Goal: Transaction & Acquisition: Purchase product/service

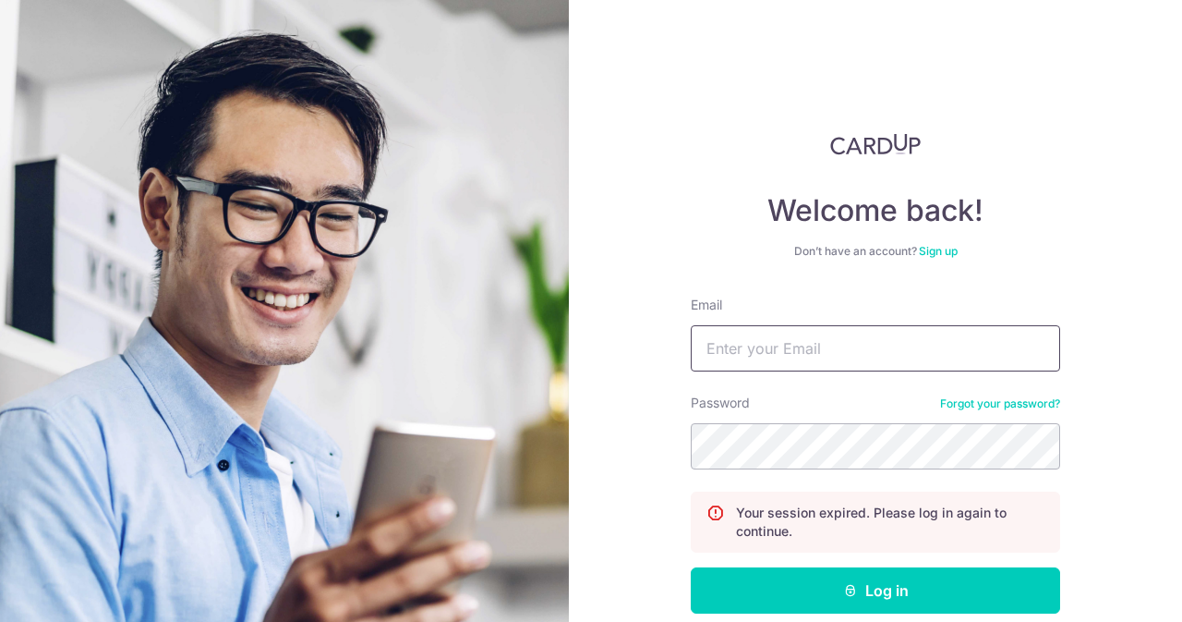
click at [794, 330] on input "Email" at bounding box center [875, 348] width 369 height 46
type input "contact@elijahpies.com.sg"
click at [691, 567] on button "Log in" at bounding box center [875, 590] width 369 height 46
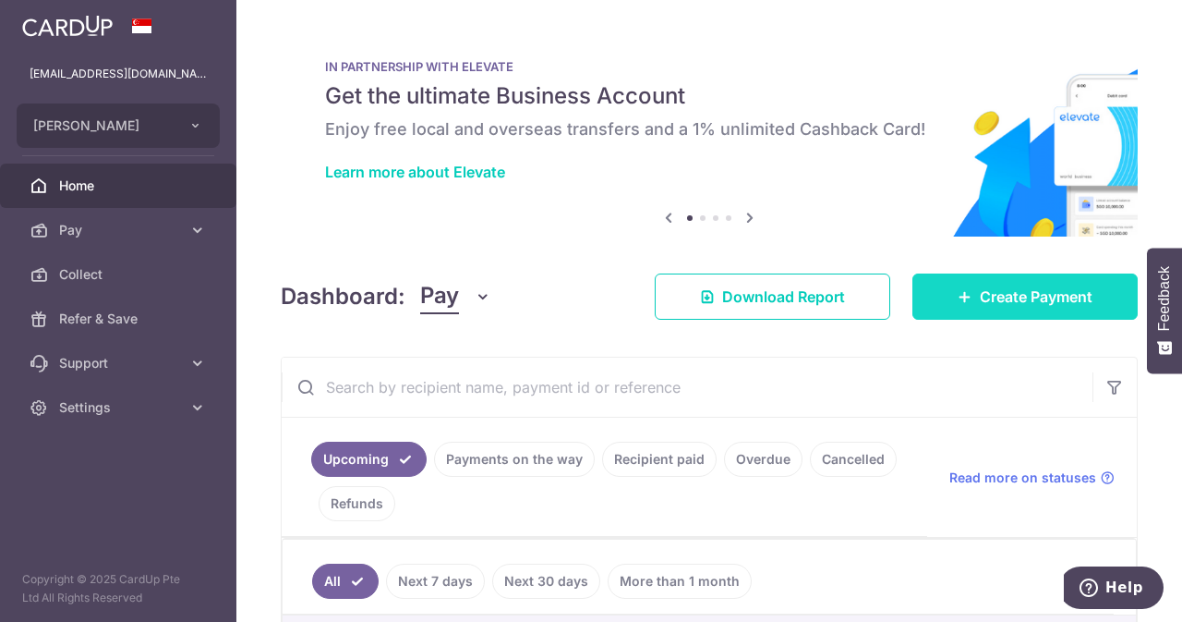
click at [966, 288] on link "Create Payment" at bounding box center [1024, 296] width 225 height 46
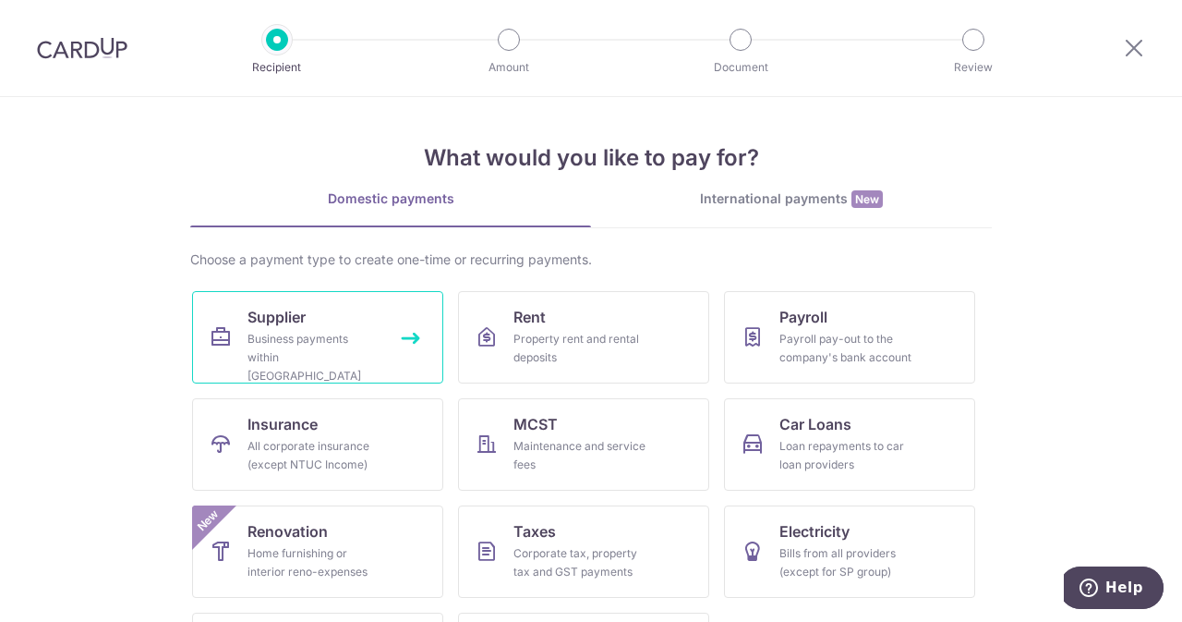
scroll to position [96, 0]
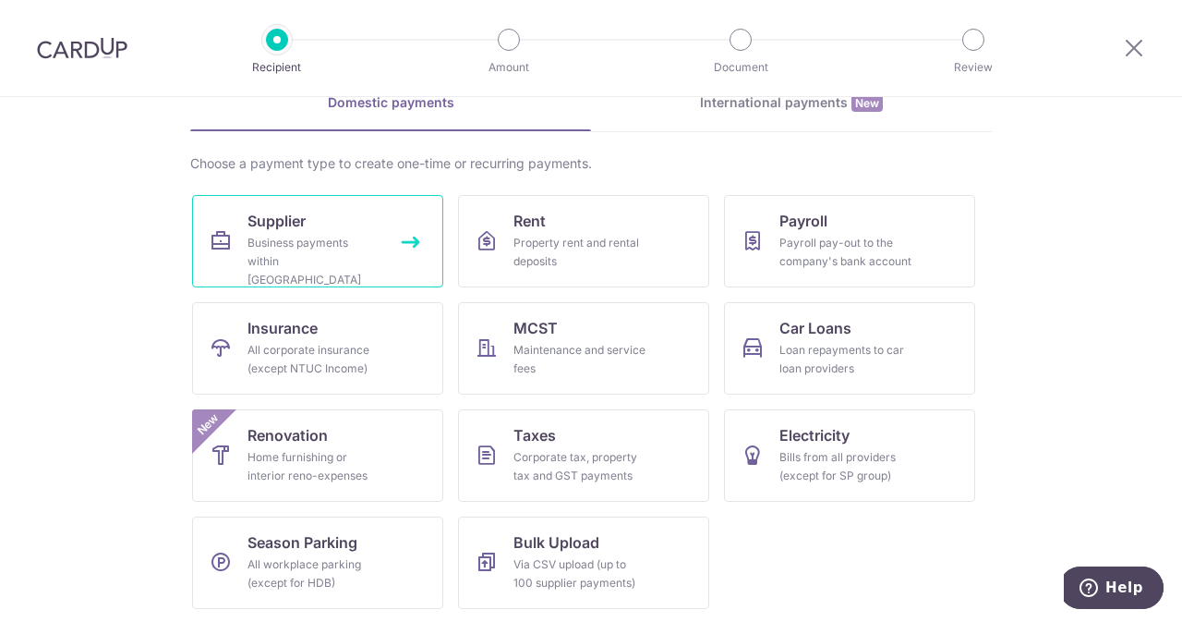
click at [309, 228] on link "Supplier Business payments within Singapore" at bounding box center [317, 241] width 251 height 92
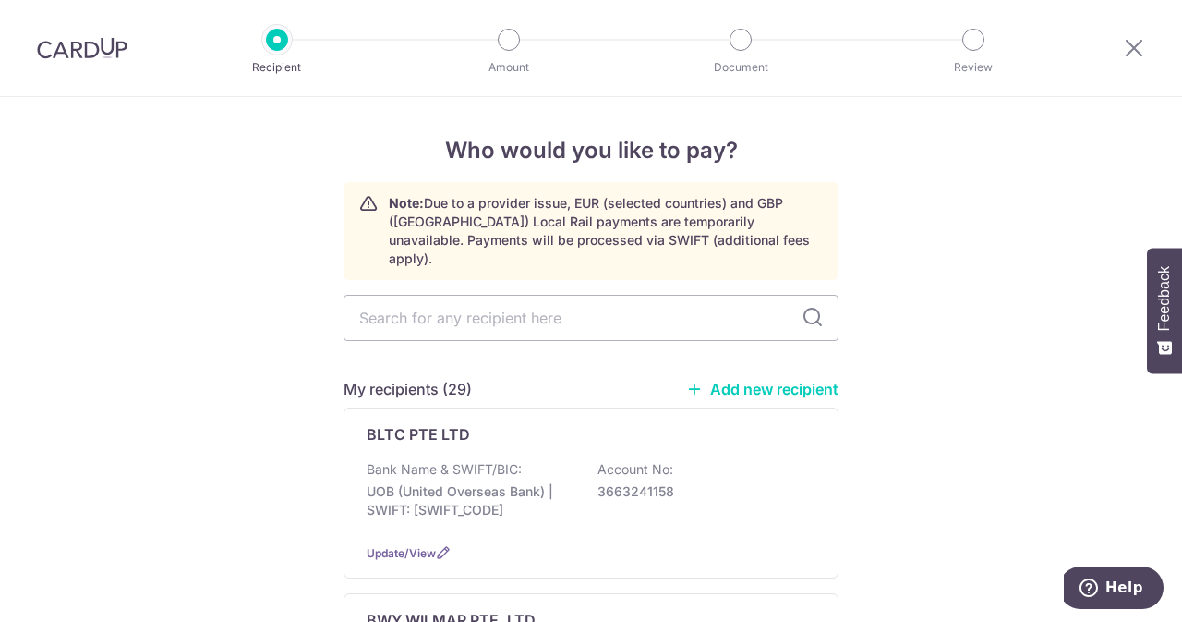
scroll to position [76, 0]
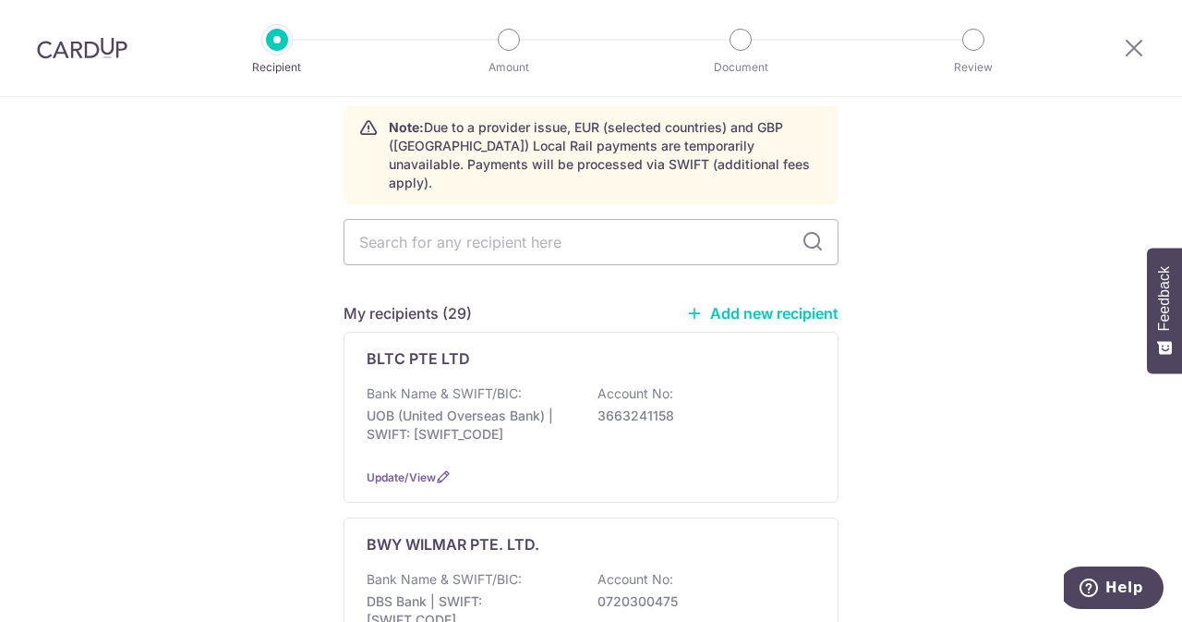
click at [734, 304] on link "Add new recipient" at bounding box center [762, 313] width 152 height 18
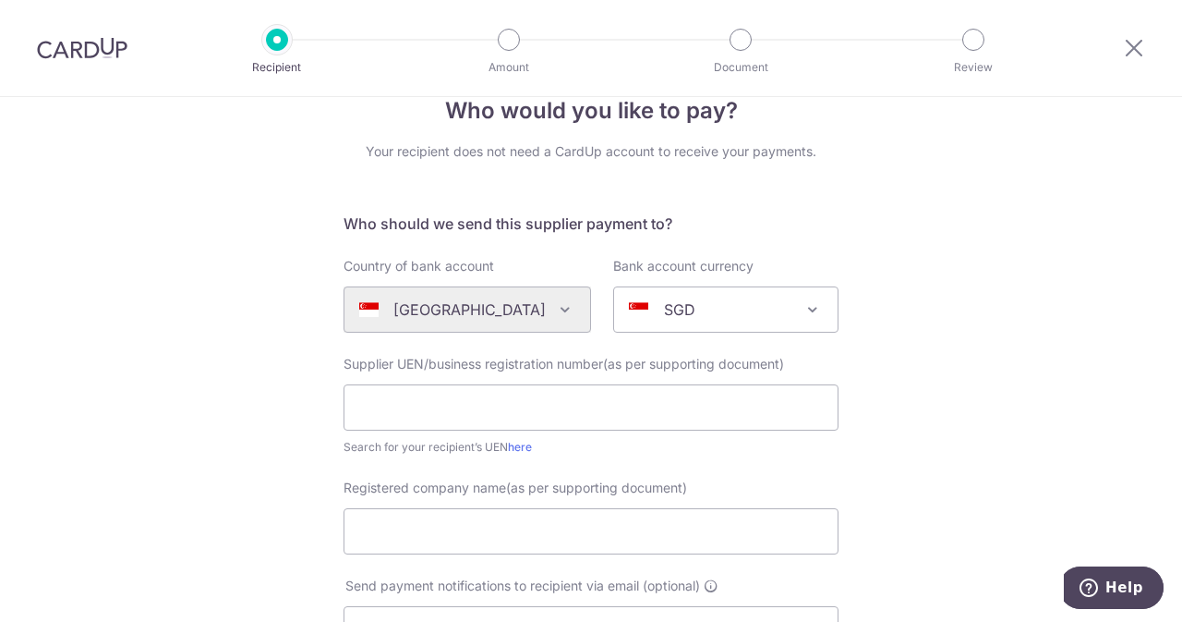
scroll to position [42, 0]
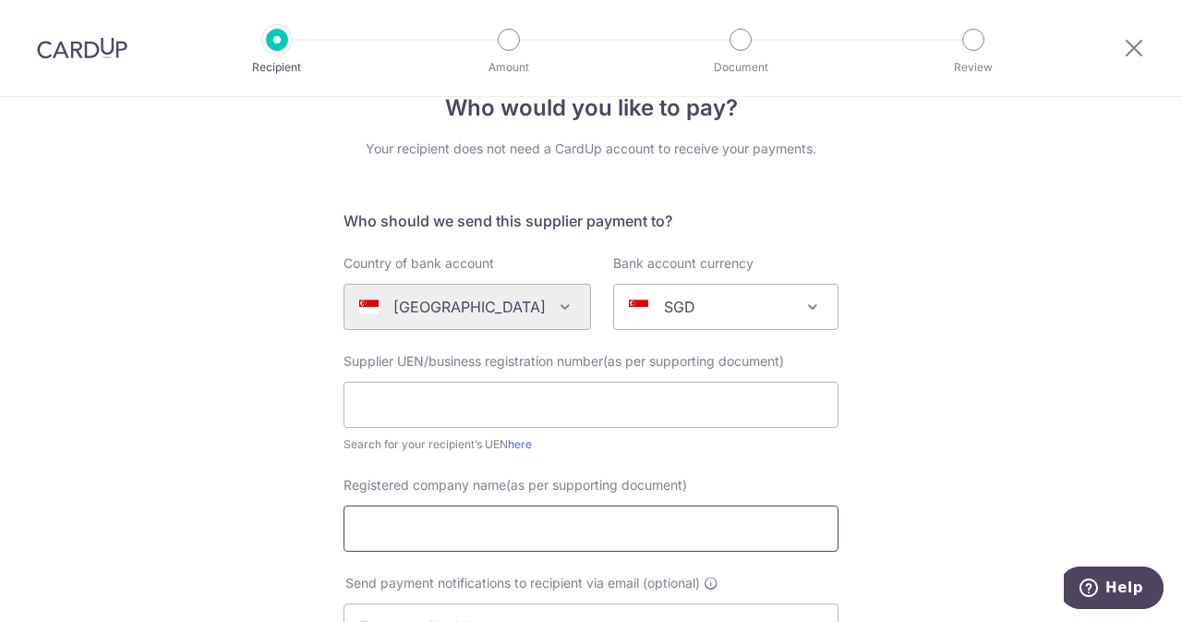
click at [524, 527] on input "Registered company name(as per supporting document)" at bounding box center [591, 528] width 495 height 46
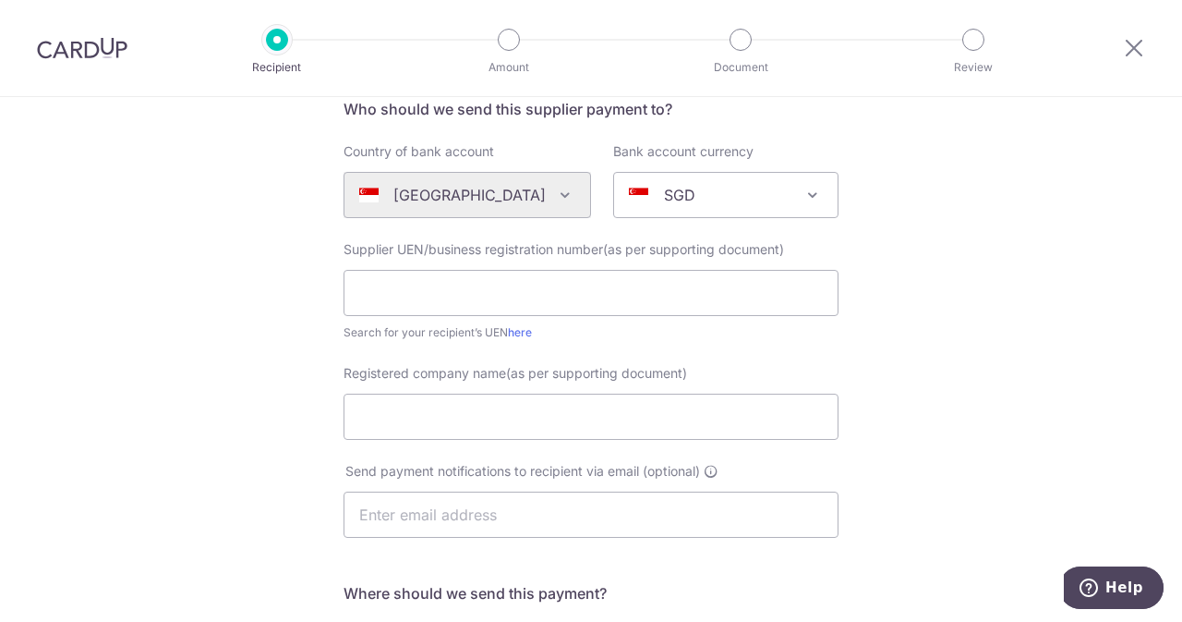
scroll to position [155, 0]
click at [593, 313] on input "text" at bounding box center [591, 292] width 495 height 46
paste input "The Management Corporation Strata Title Plan No.4236 3 Ang Mo Kio Street 62 #01…"
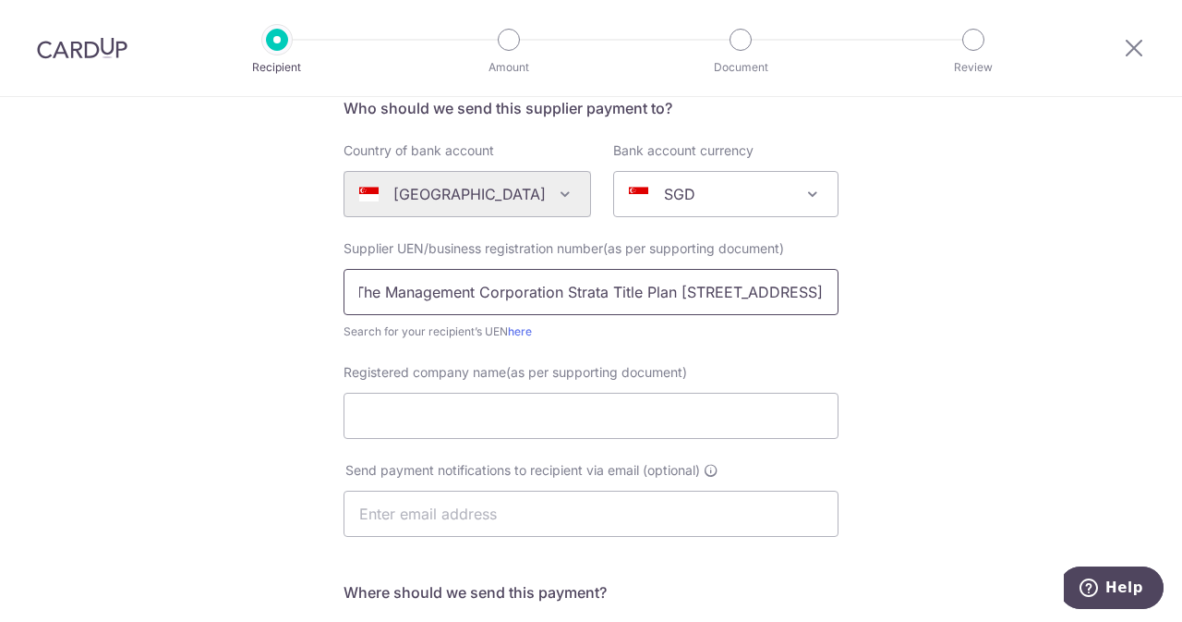
scroll to position [192, 0]
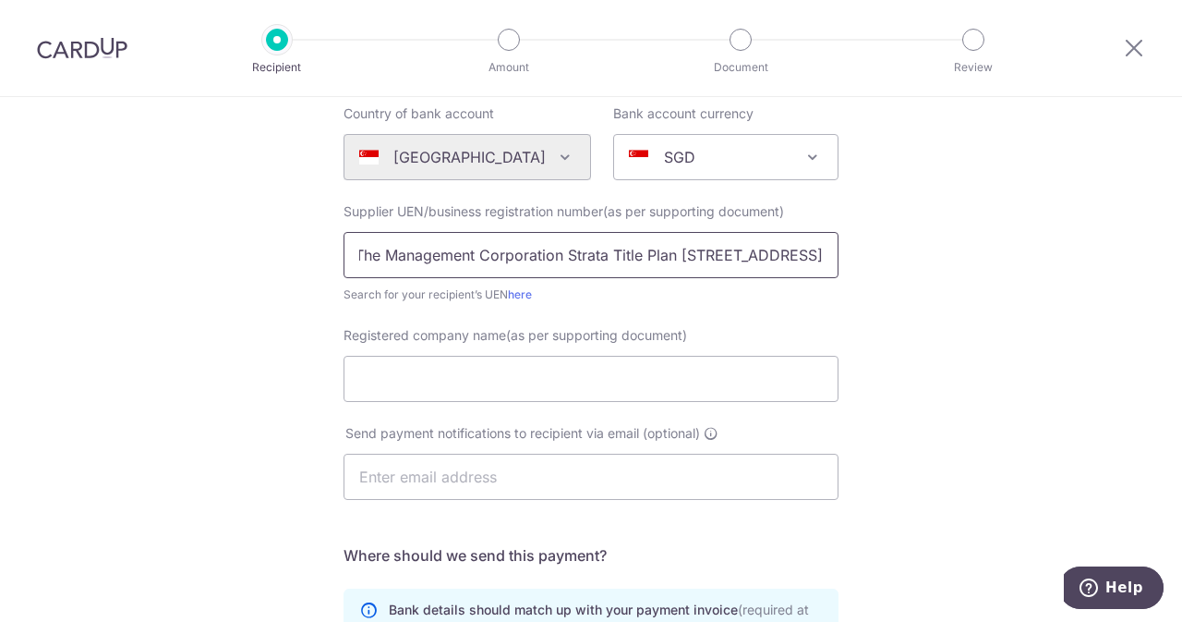
type input "The Management Corporation Strata Title Plan No.4236 3 Ang Mo Kio Street 62 #01…"
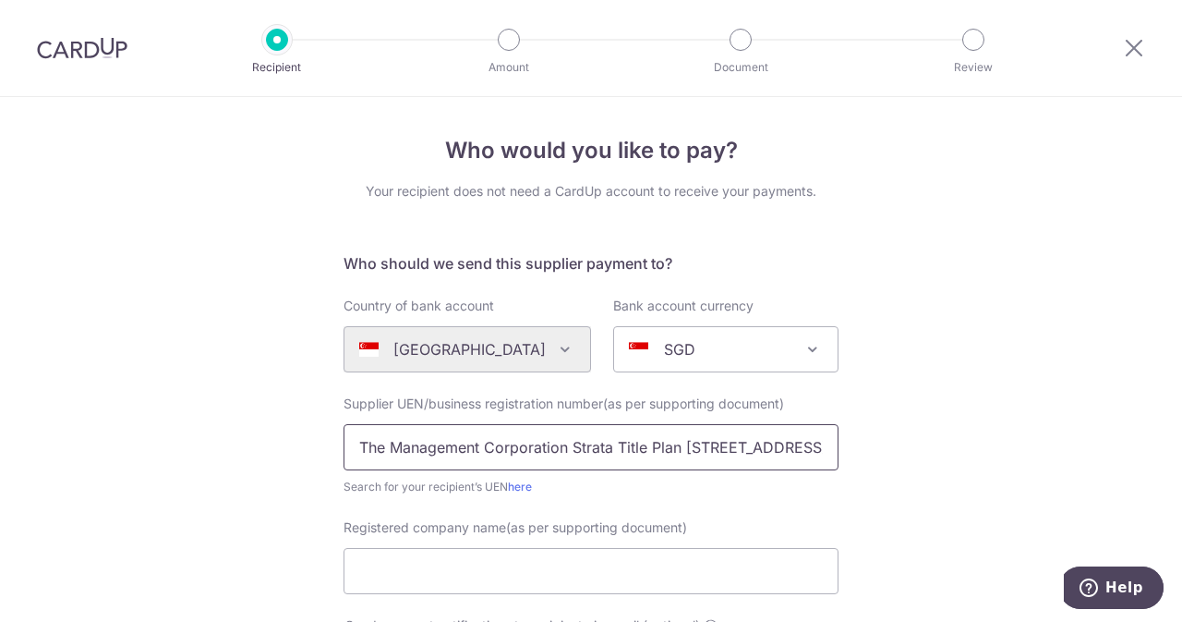
click at [569, 440] on input "The Management Corporation Strata Title Plan No.4236 3 Ang Mo Kio Street 62 #01…" at bounding box center [591, 447] width 495 height 46
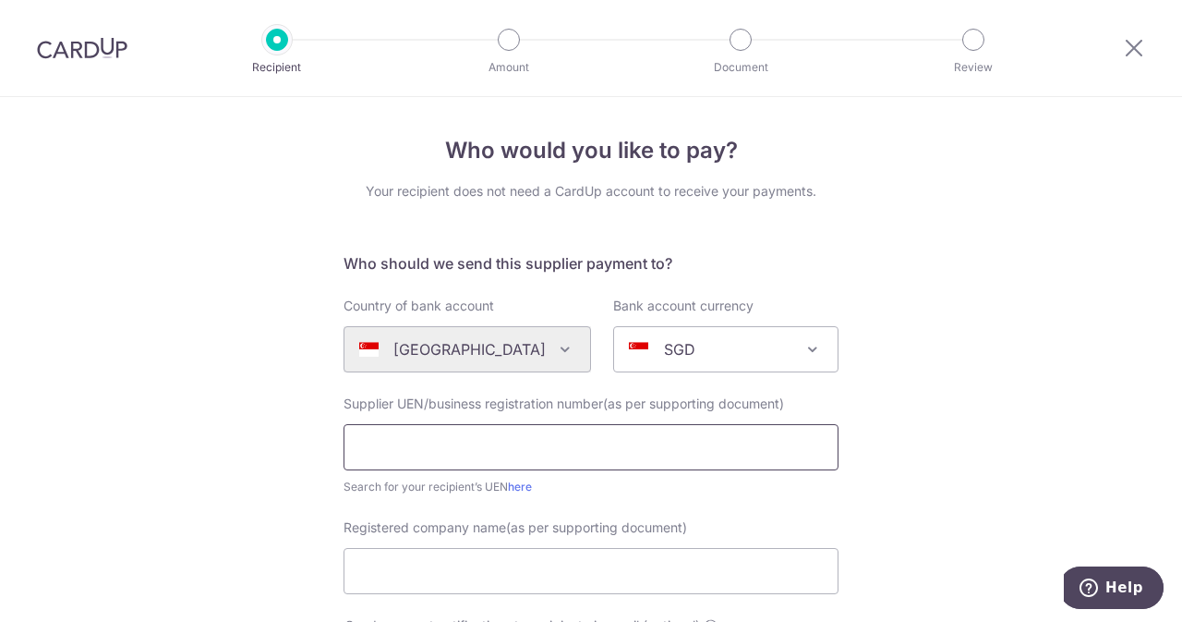
paste input "CS Engineering & Fire Pte Ltd."
type input "CS Engineering & Fire Pte Ltd."
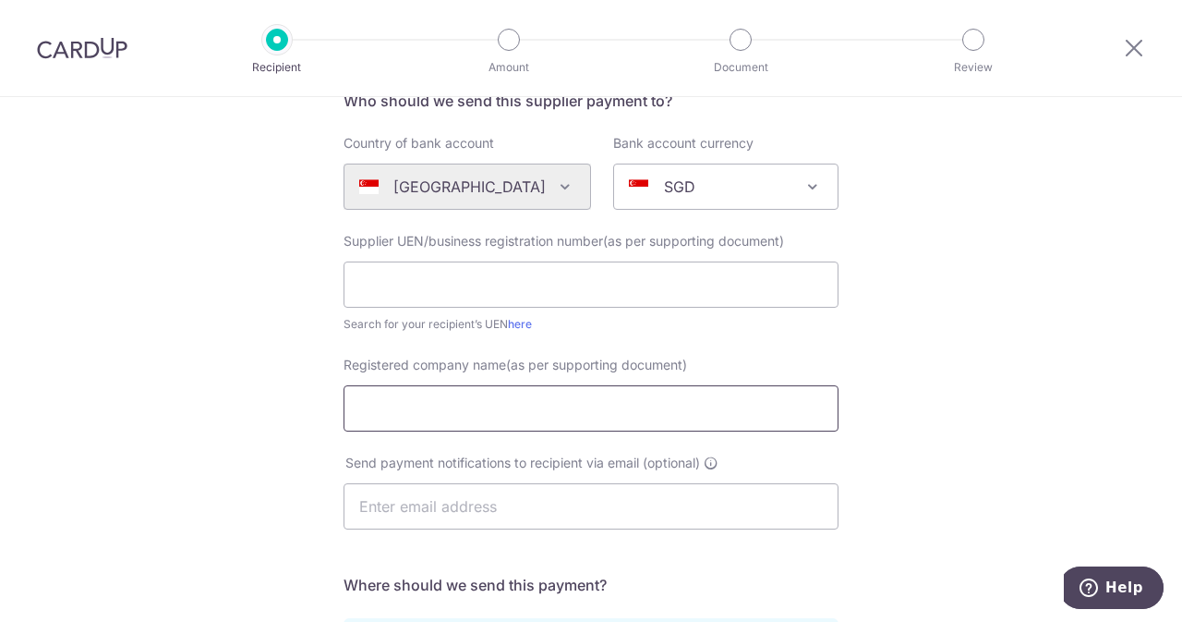
click at [590, 401] on input "Registered company name(as per supporting document)" at bounding box center [591, 408] width 495 height 46
paste input "CS Engineering & Fire Pte Ltd."
type input "CS Engineering & Fire Pte Ltd."
click at [636, 294] on input "text" at bounding box center [591, 284] width 495 height 46
paste input "201903309G"
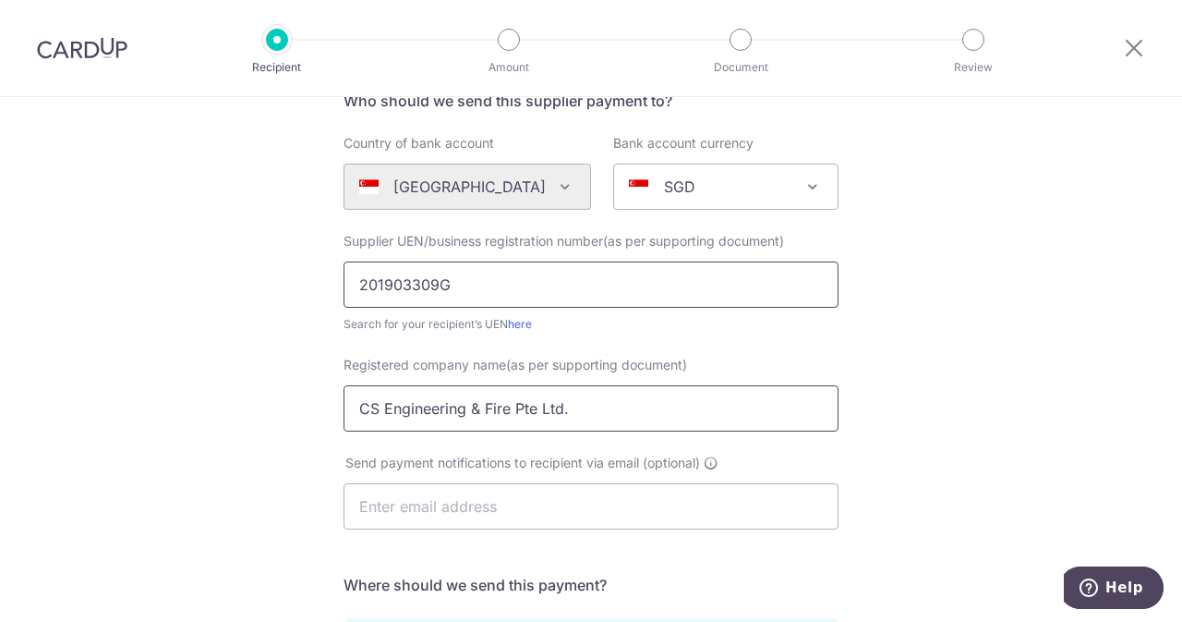
scroll to position [233, 0]
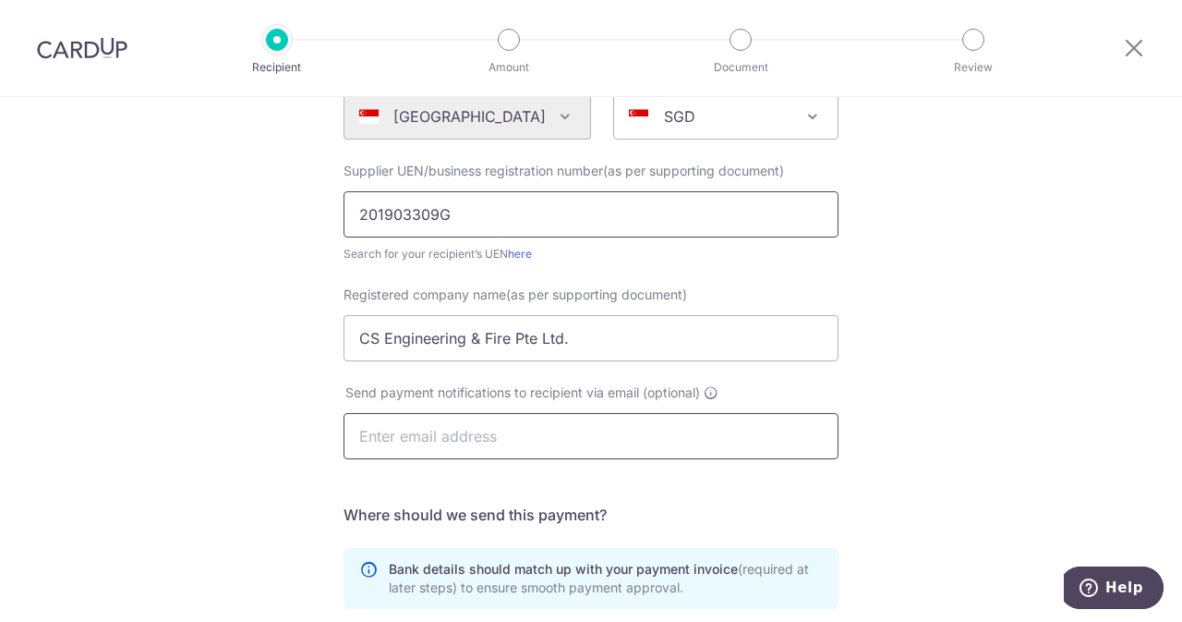
type input "201903309G"
click at [564, 428] on input "text" at bounding box center [591, 436] width 495 height 46
paste input "accounts@csgroup.sg Telephone / WhatsApp: +65 6741"
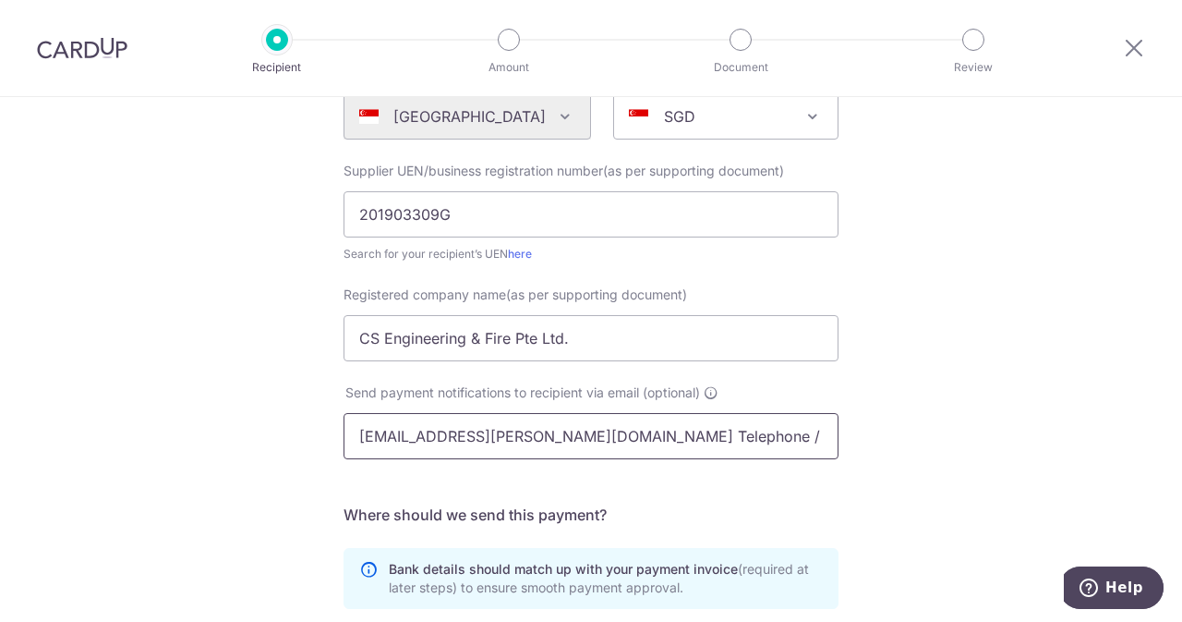
drag, startPoint x: 754, startPoint y: 441, endPoint x: 560, endPoint y: 418, distance: 195.2
click at [560, 418] on input "accounts@csgroup.sg Telephone / WhatsApp: +65 6741" at bounding box center [591, 436] width 495 height 46
click at [361, 438] on input "accounts@csgroup.sg" at bounding box center [591, 436] width 495 height 46
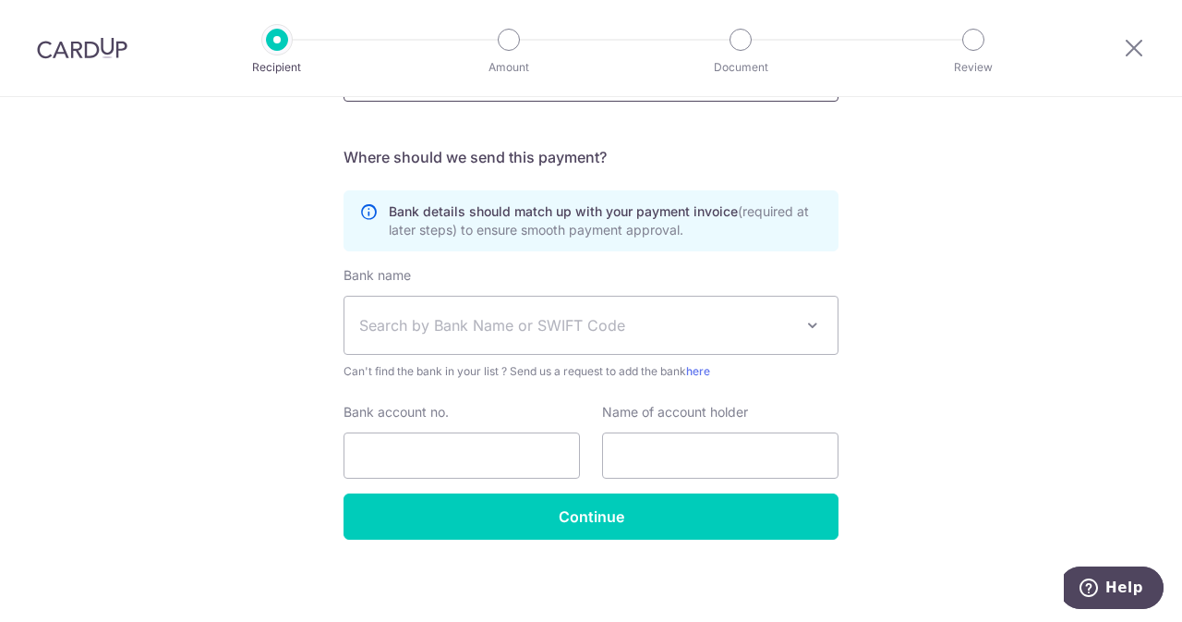
scroll to position [593, 0]
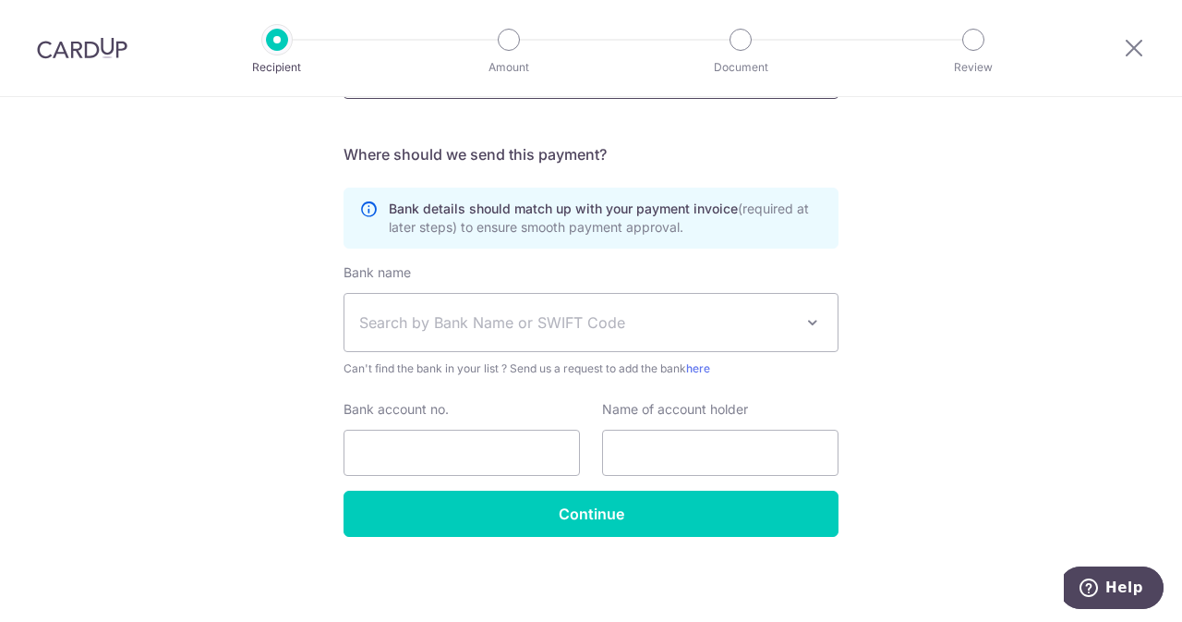
type input "accounts@csgroup.sg"
click at [450, 300] on span "Search by Bank Name or SWIFT Code" at bounding box center [590, 322] width 493 height 57
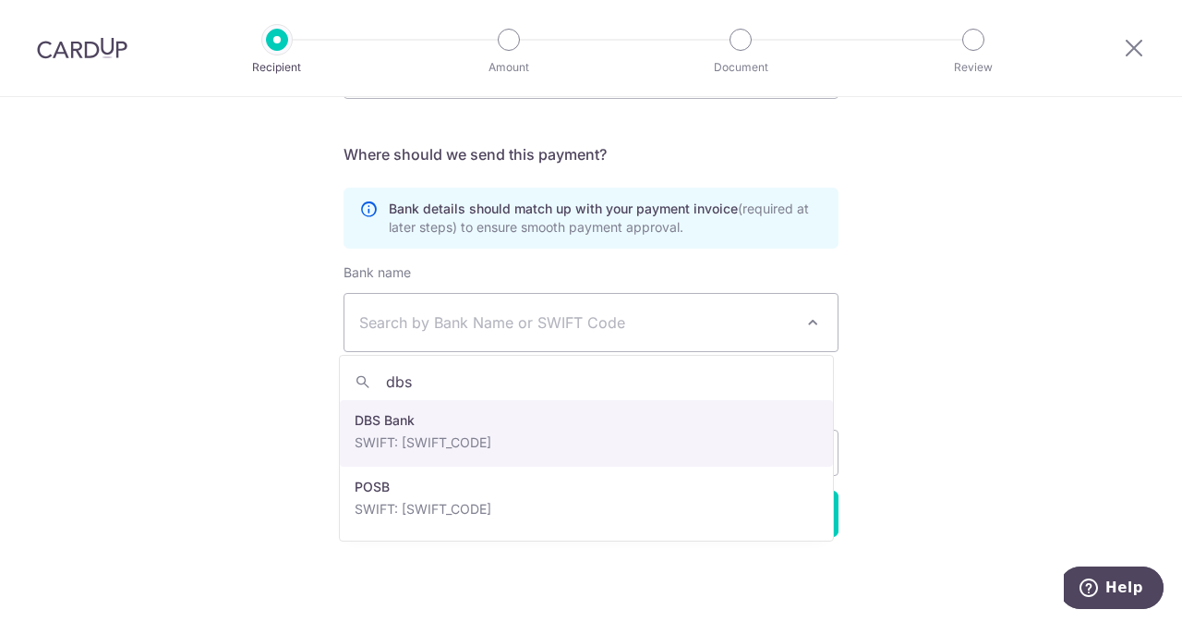
type input "dbs"
select select "6"
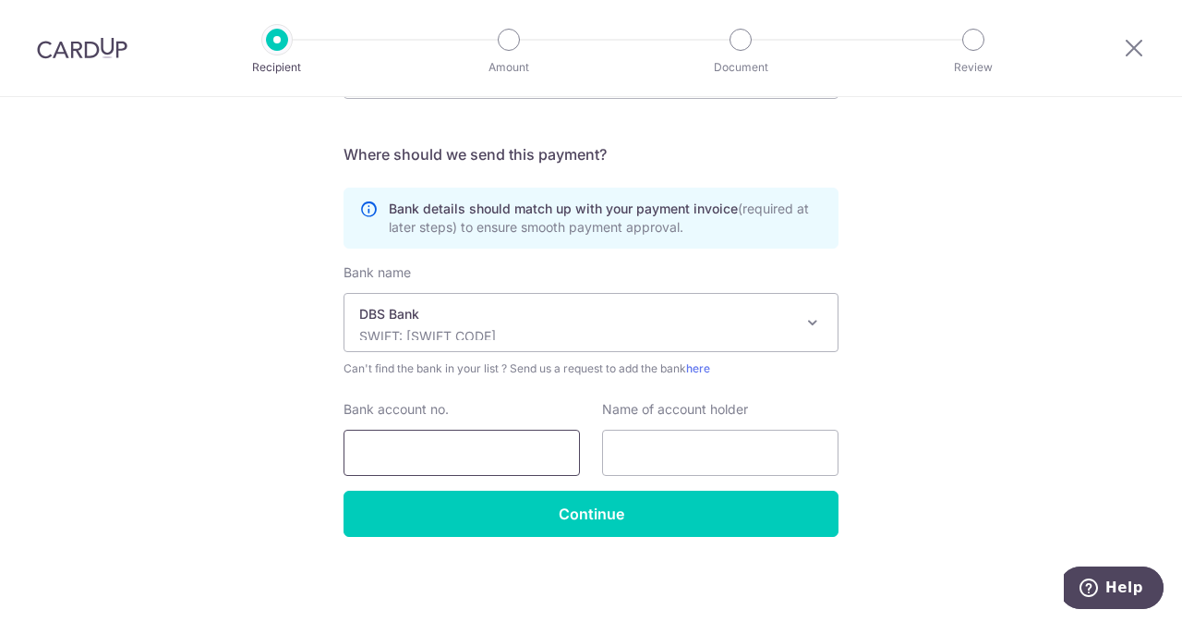
click at [473, 452] on input "Bank account no." at bounding box center [462, 452] width 236 height 46
paste input "047-904143-5"
click at [449, 450] on input "047-904143-5" at bounding box center [462, 452] width 236 height 46
click at [390, 454] on input "047-9041435" at bounding box center [462, 452] width 236 height 46
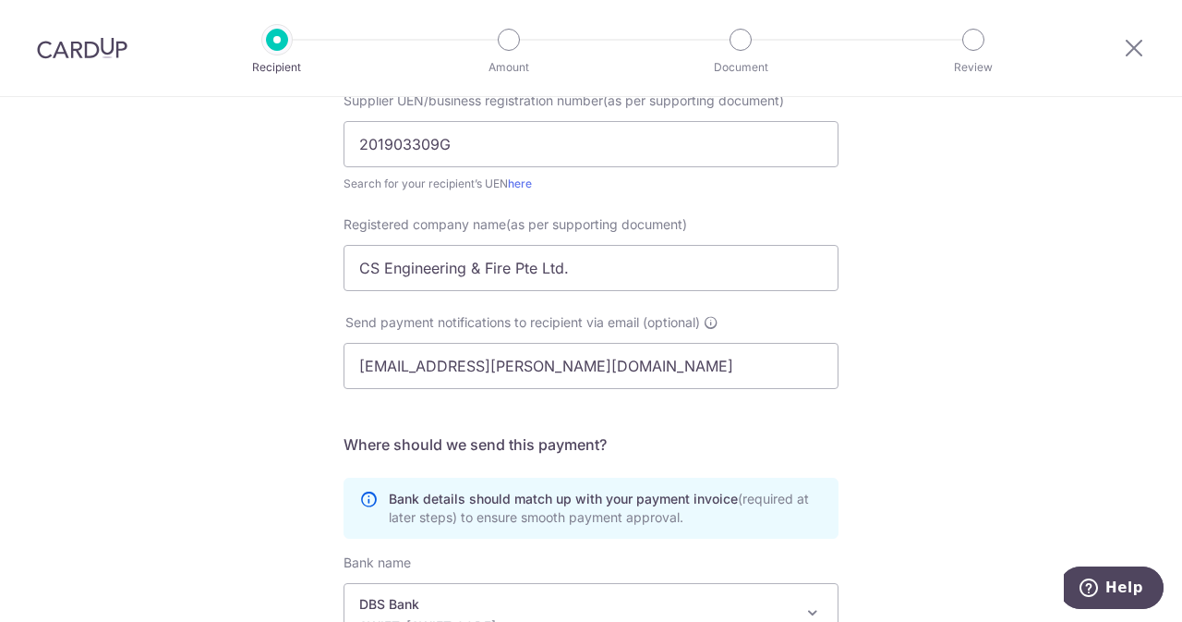
scroll to position [296, 0]
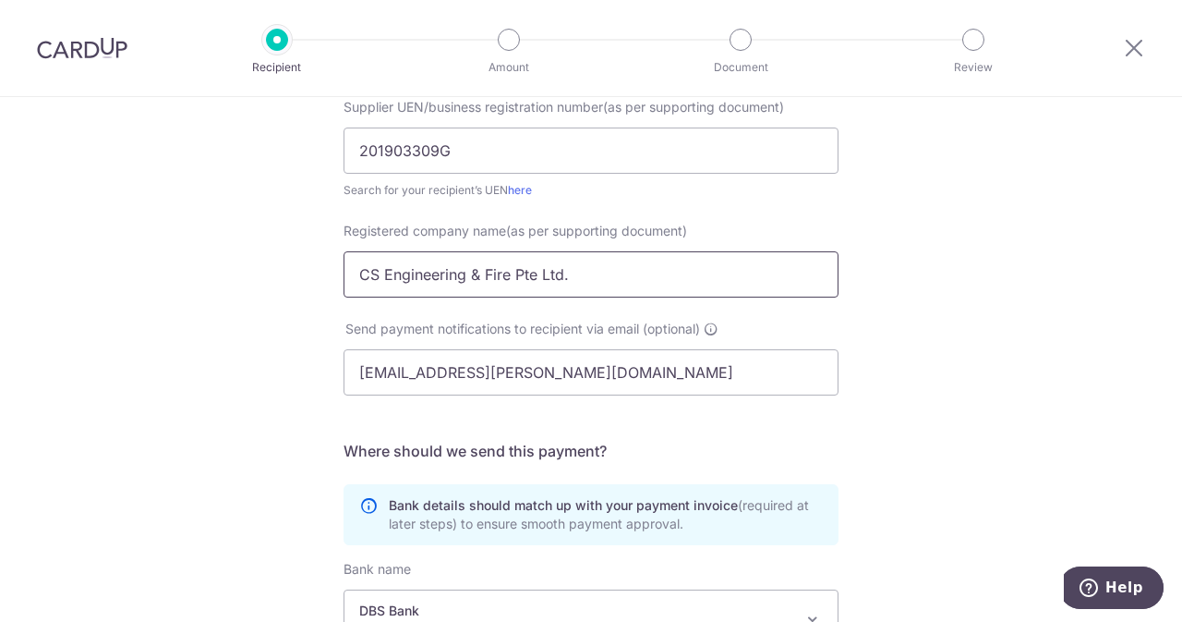
type input "0479041435"
drag, startPoint x: 676, startPoint y: 278, endPoint x: 249, endPoint y: 239, distance: 428.4
click at [249, 239] on div "Who would you like to pay? Your recipient does not need a CardUp account to rec…" at bounding box center [591, 360] width 1182 height 1119
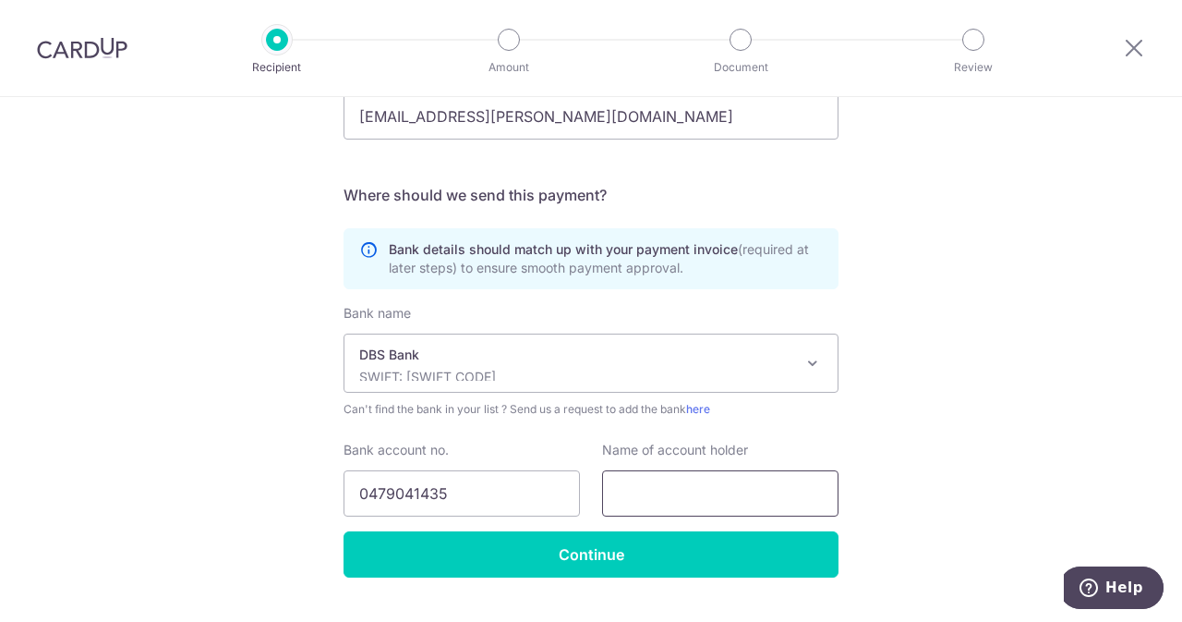
scroll to position [559, 0]
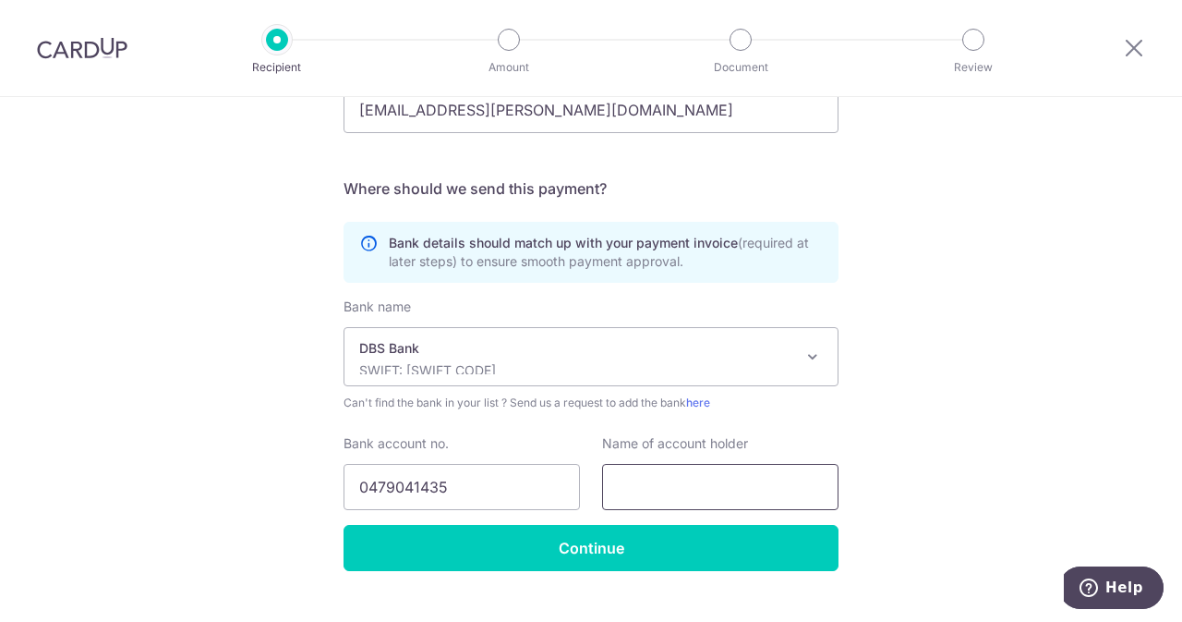
click at [681, 495] on input "text" at bounding box center [720, 487] width 236 height 46
paste input "CS Engineering & Fire Pte Ltd."
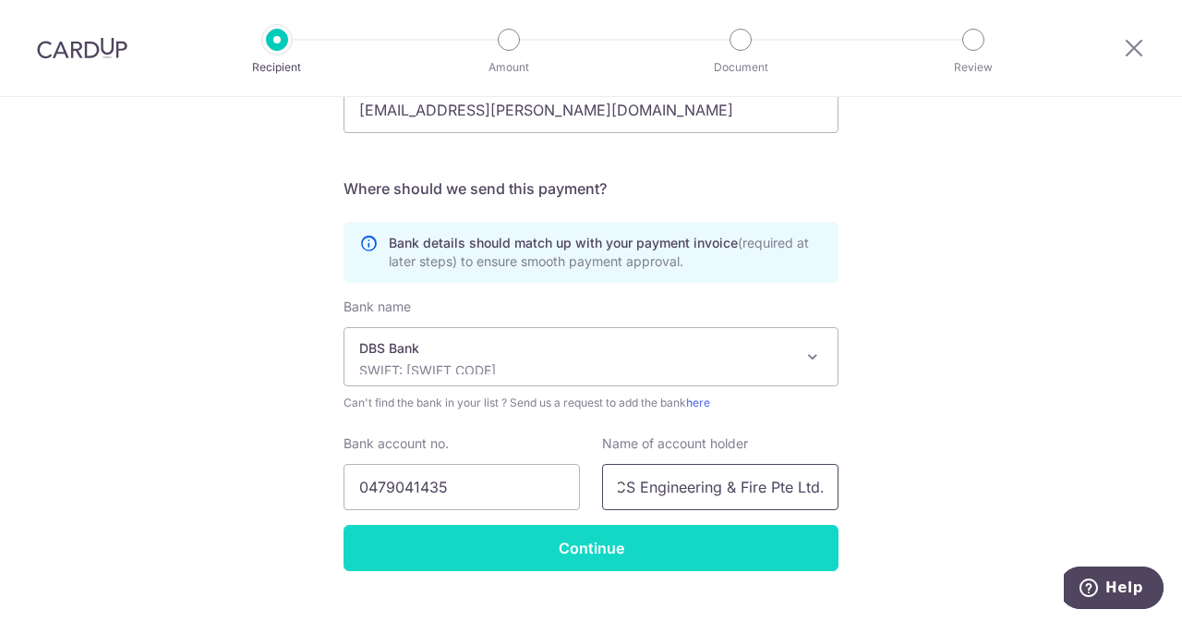
type input "CS Engineering & Fire Pte Ltd."
click at [624, 542] on input "Continue" at bounding box center [591, 548] width 495 height 46
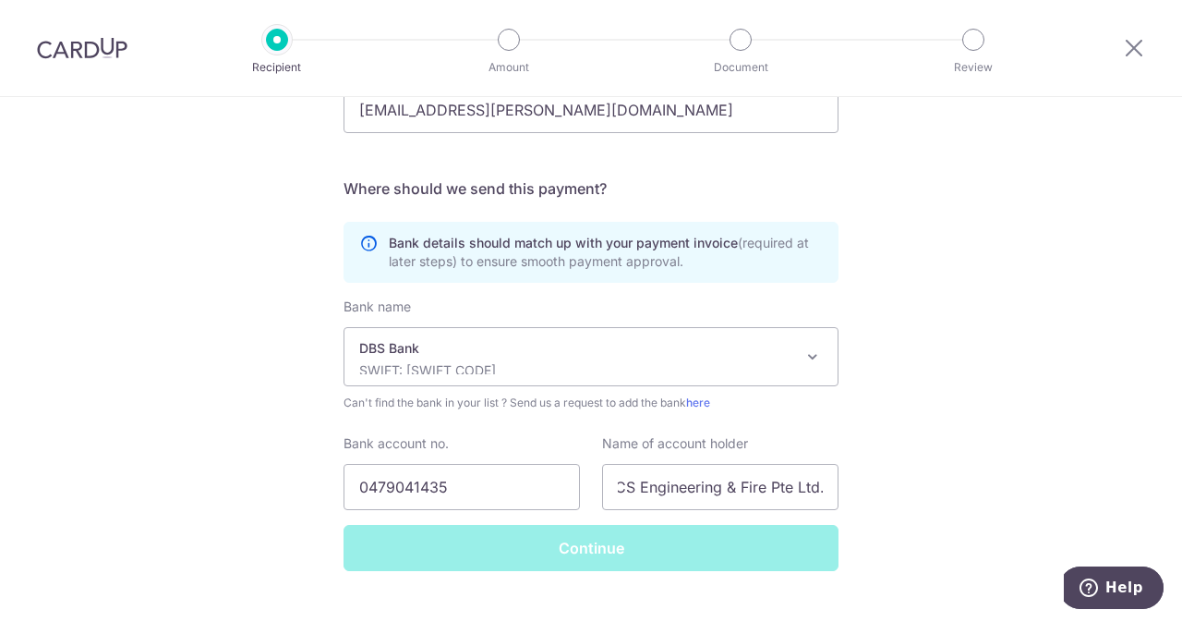
scroll to position [0, 0]
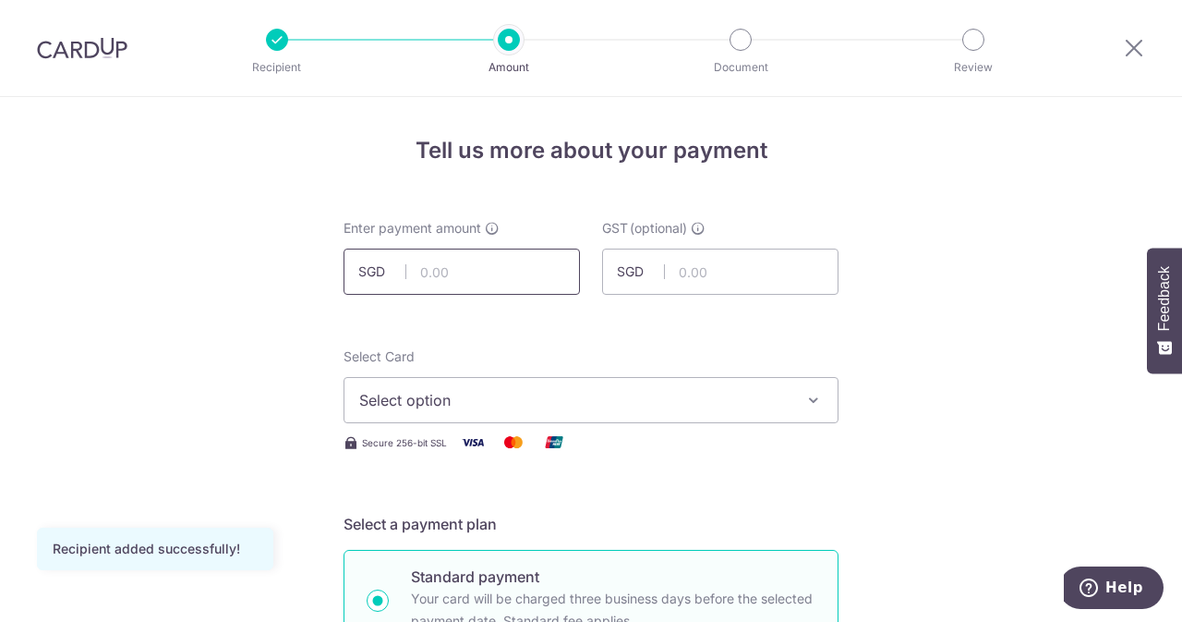
scroll to position [9, 0]
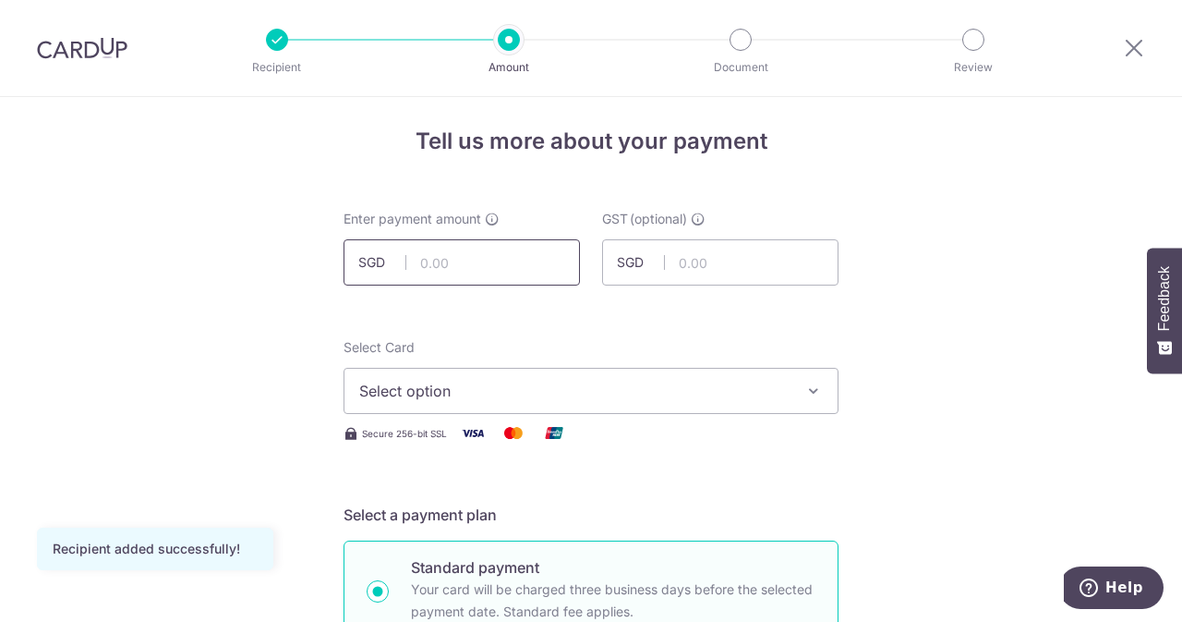
click at [502, 280] on input "text" at bounding box center [462, 262] width 236 height 46
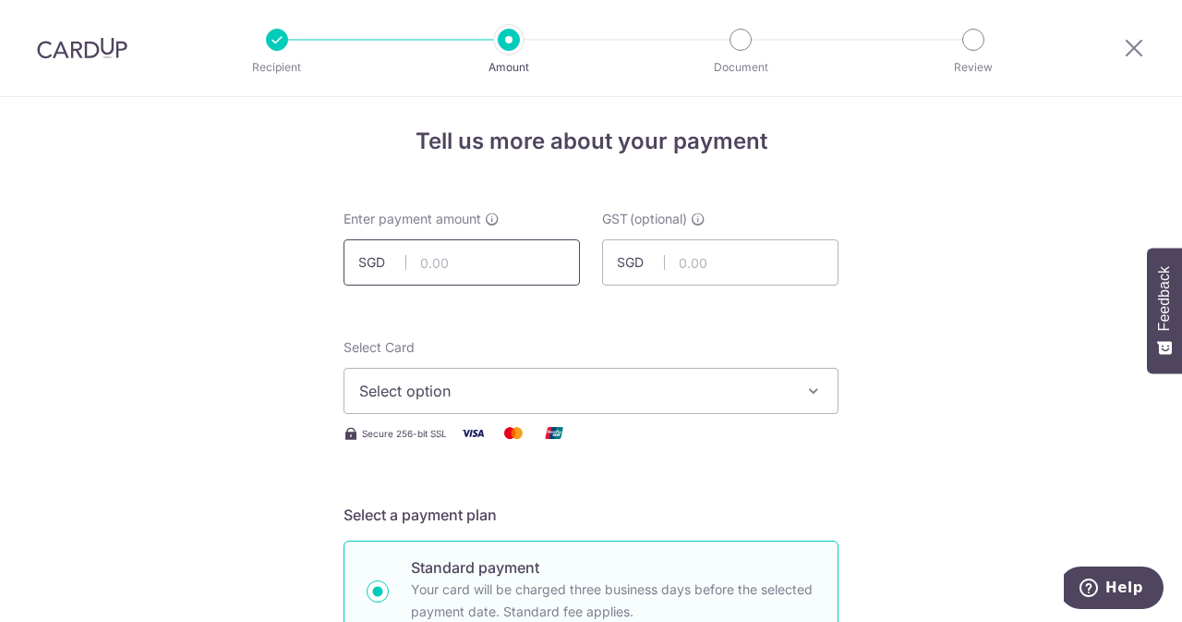
click at [517, 267] on input "text" at bounding box center [462, 262] width 236 height 46
type input "2,760.00"
click at [733, 259] on input "text" at bounding box center [720, 262] width 236 height 46
type input "248.40"
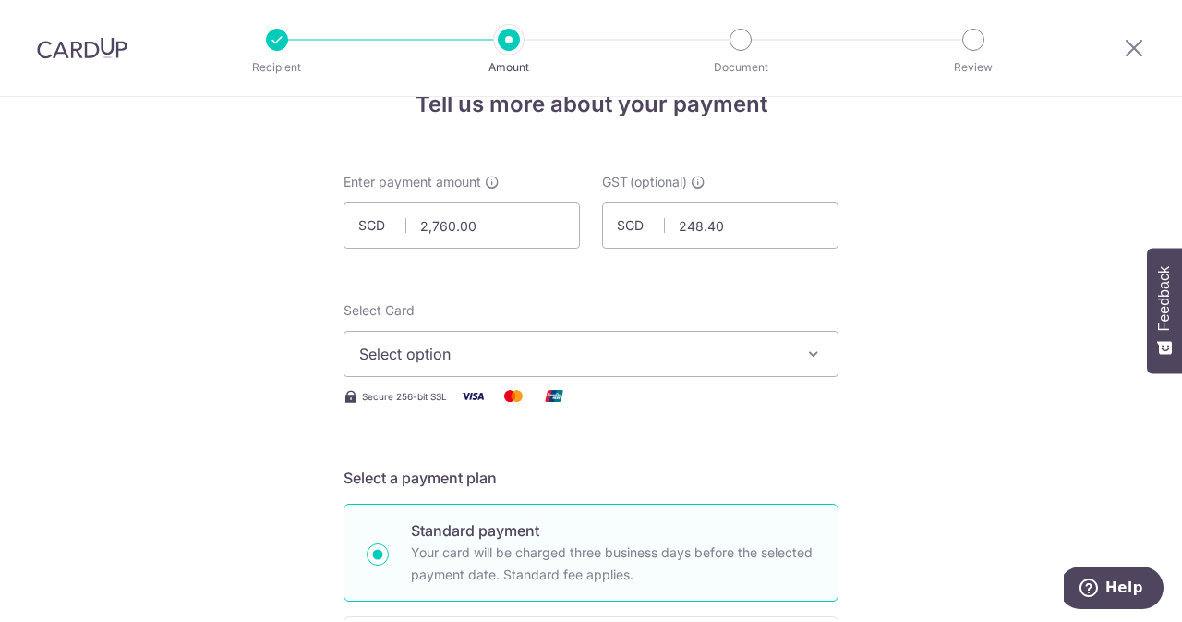
click at [598, 368] on button "Select option" at bounding box center [591, 354] width 495 height 46
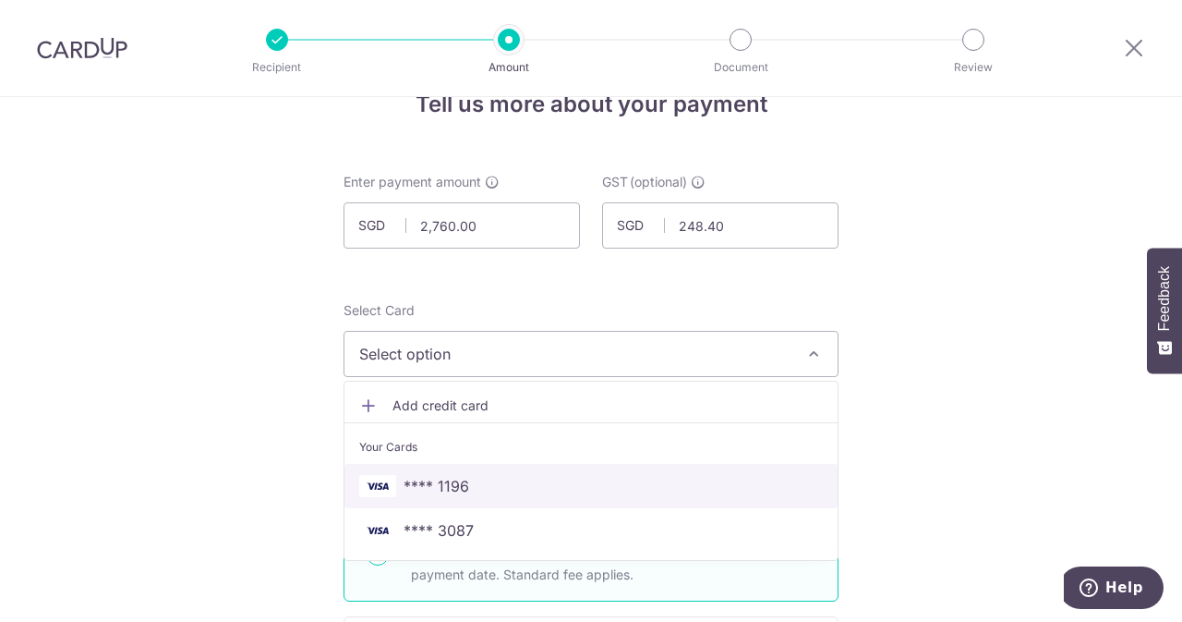
click at [469, 490] on span "**** 1196" at bounding box center [591, 486] width 464 height 22
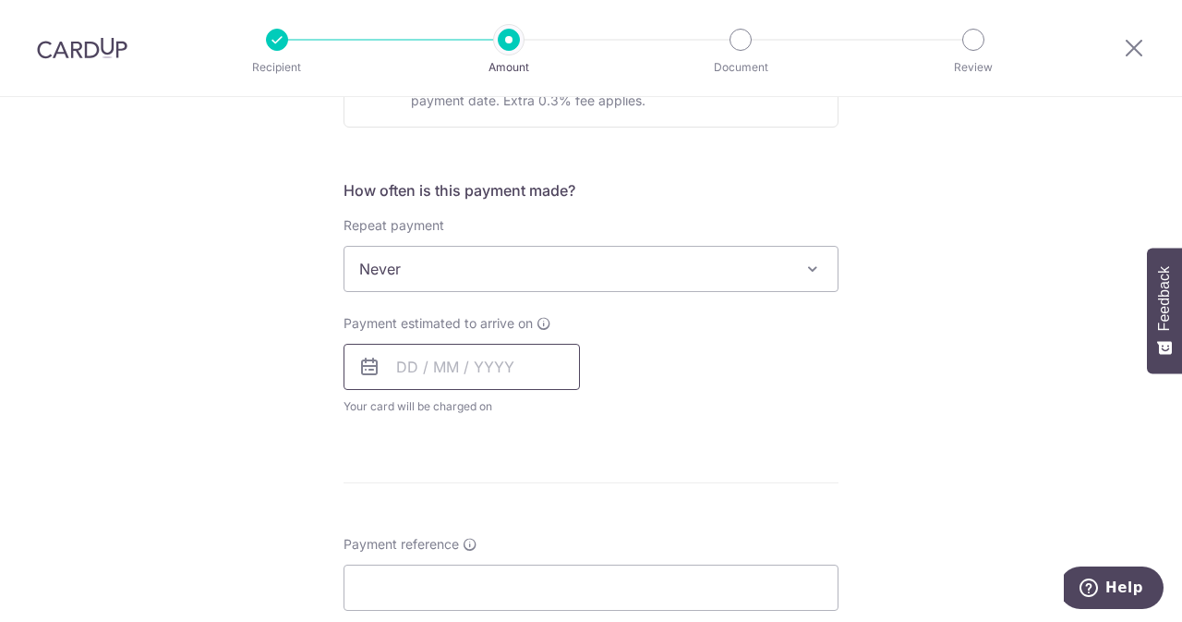
click at [473, 383] on input "text" at bounding box center [462, 367] width 236 height 46
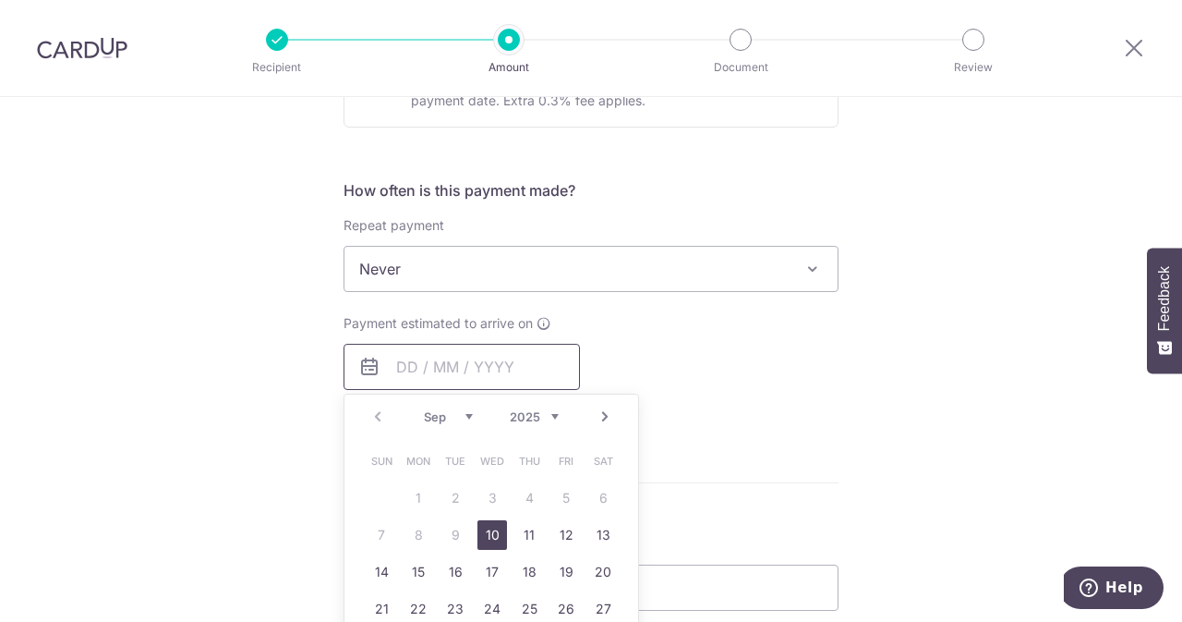
scroll to position [698, 0]
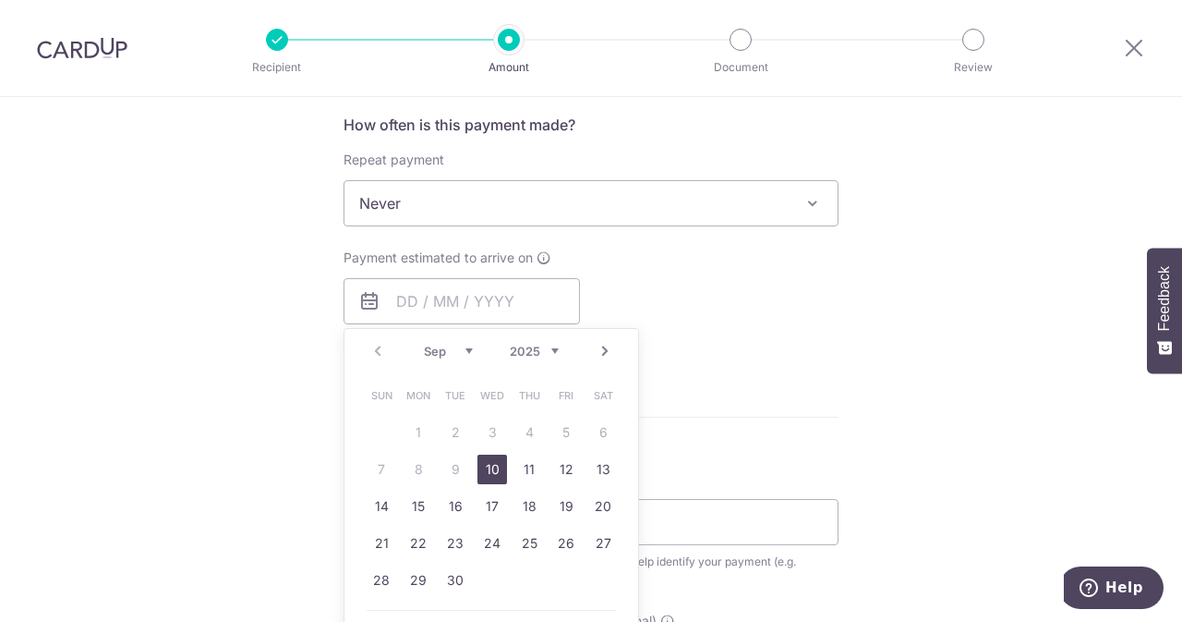
click at [481, 465] on link "10" at bounding box center [492, 469] width 30 height 30
type input "10/09/2025"
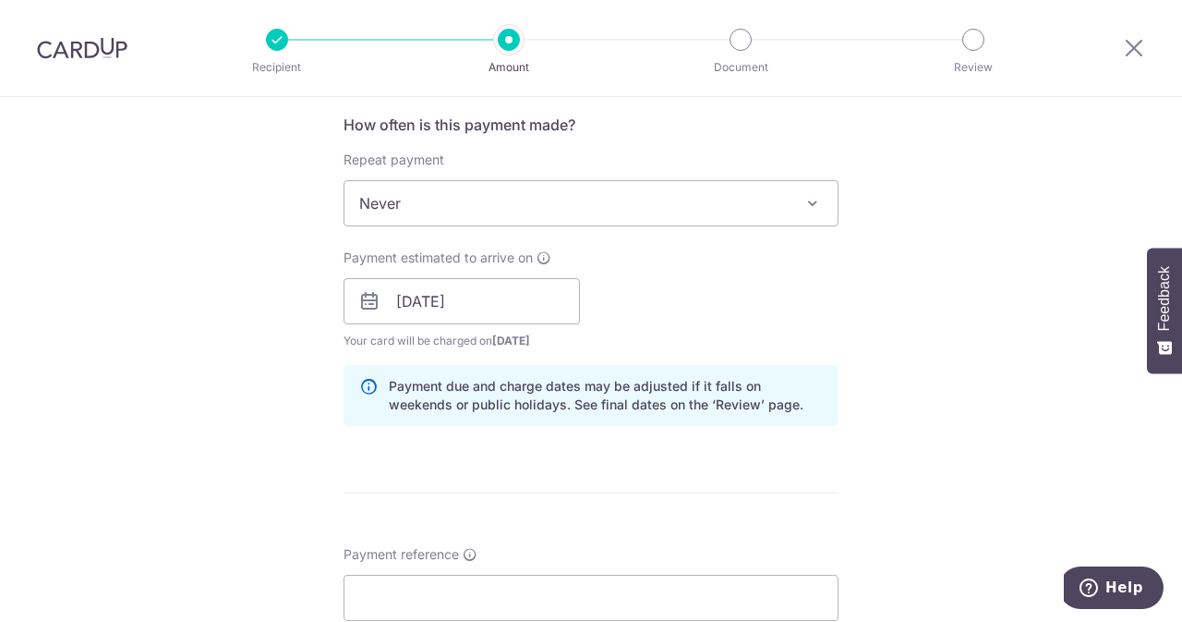
scroll to position [951, 0]
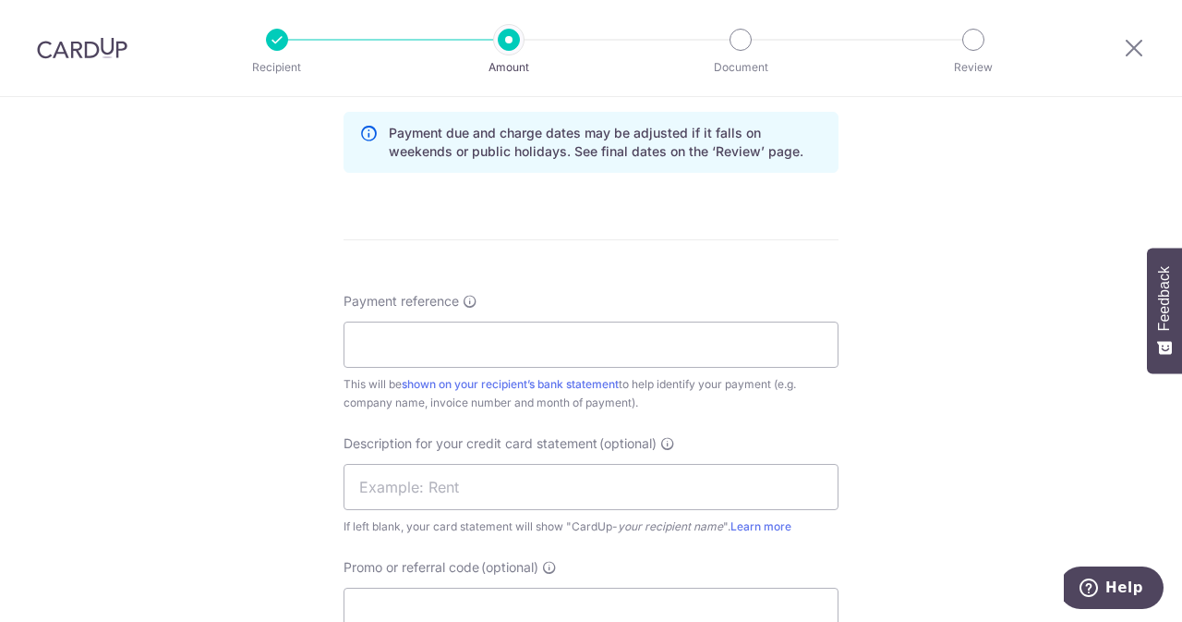
click at [660, 366] on div "Payment reference This will be shown on your recipient’s bank statement to help…" at bounding box center [591, 352] width 495 height 120
click at [598, 326] on input "Payment reference" at bounding box center [591, 344] width 495 height 46
paste input "3811"
type input "ELIJAHPIES 3811"
click at [576, 474] on input "text" at bounding box center [591, 487] width 495 height 46
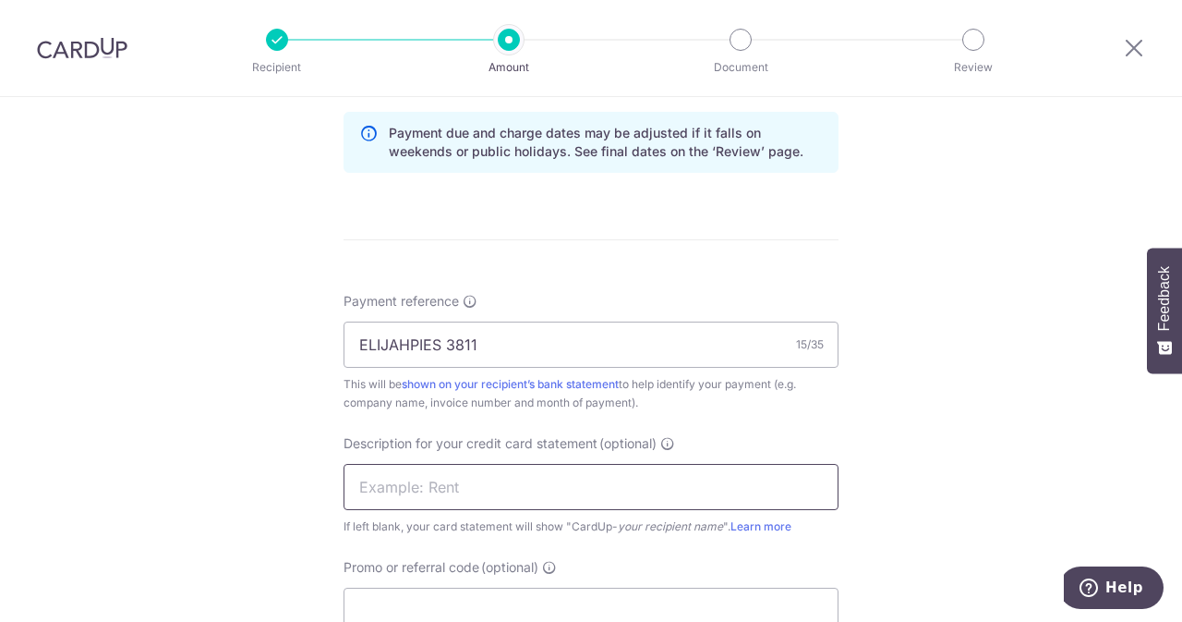
scroll to position [1082, 0]
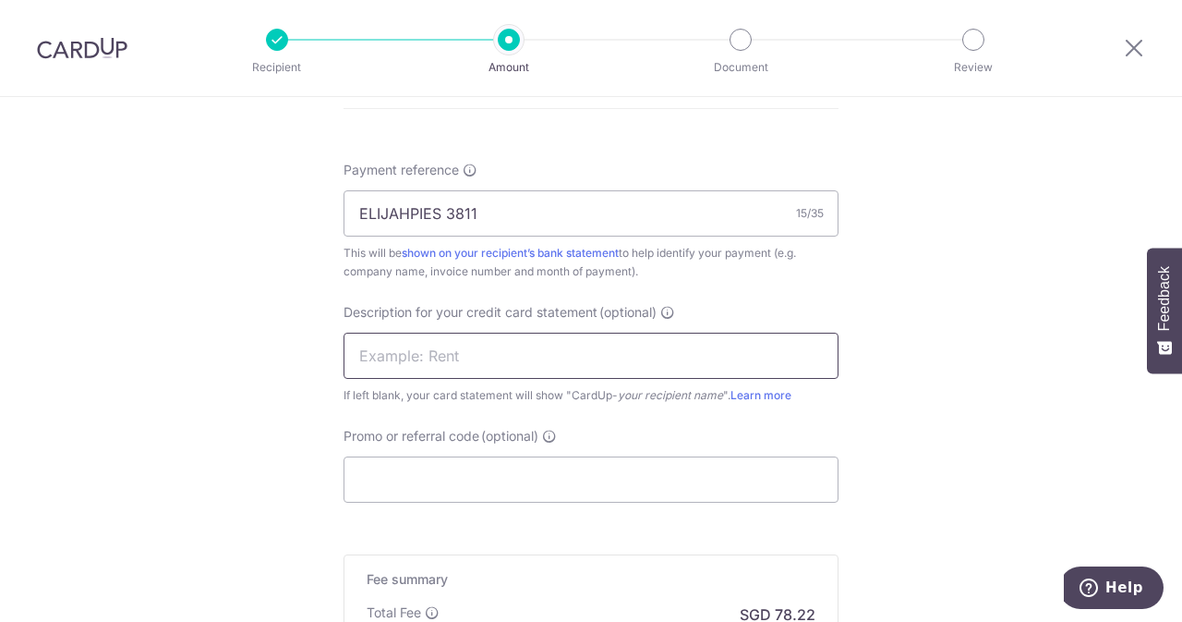
type input "S"
paste input "3811"
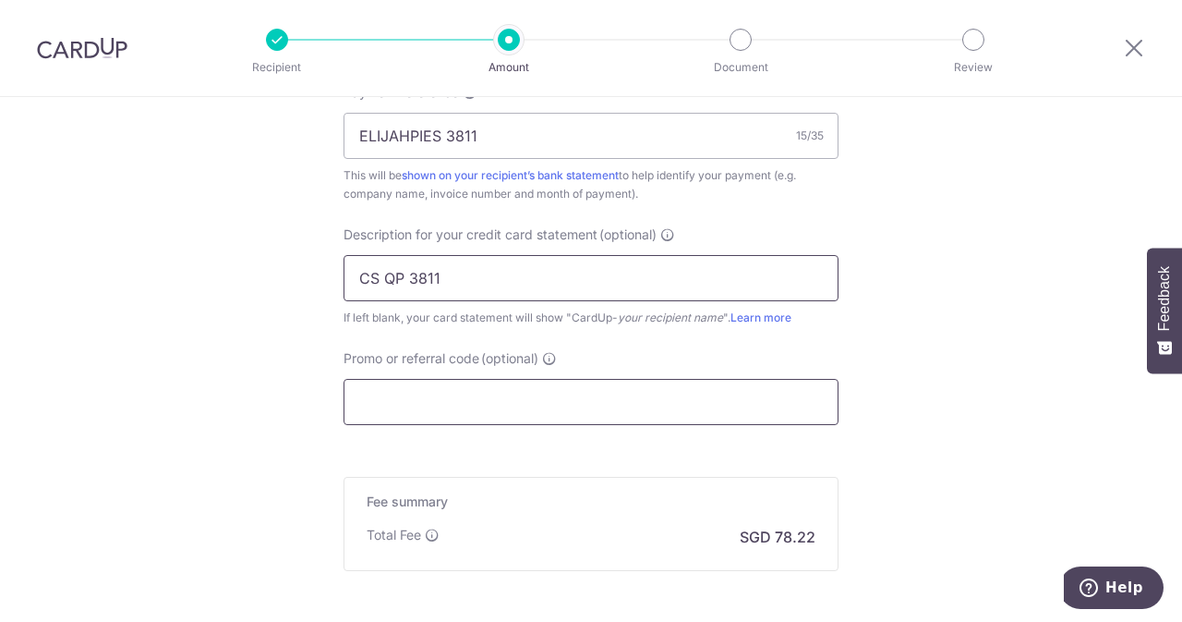
type input "CS QP 3811"
click at [448, 394] on input "Promo or referral code (optional)" at bounding box center [591, 402] width 495 height 46
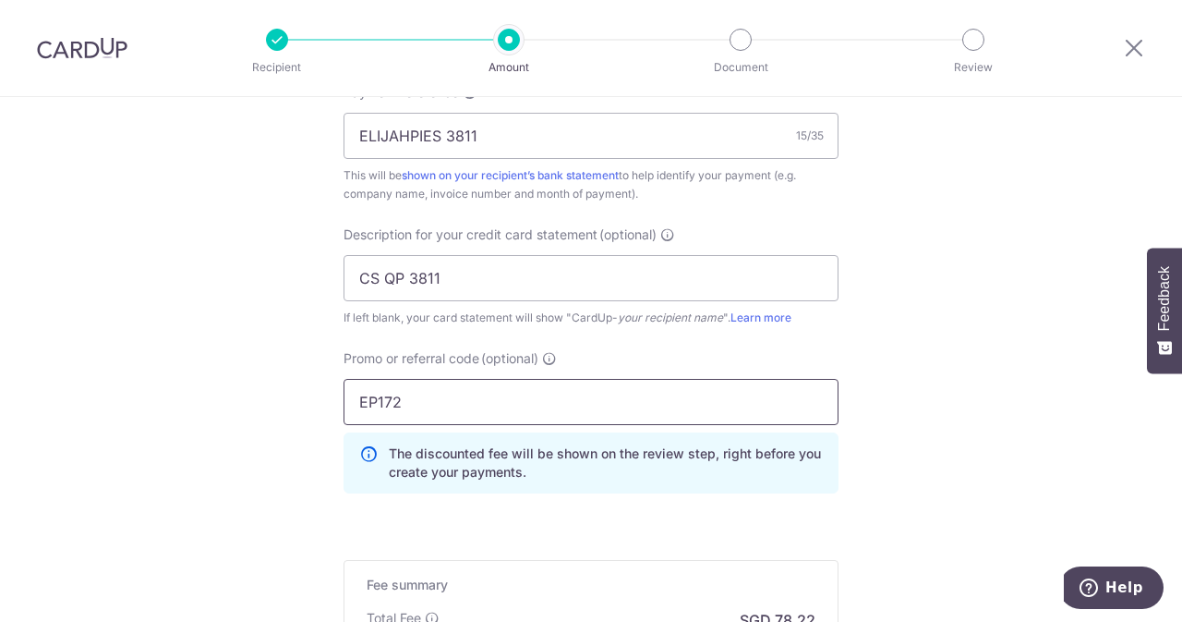
scroll to position [1325, 0]
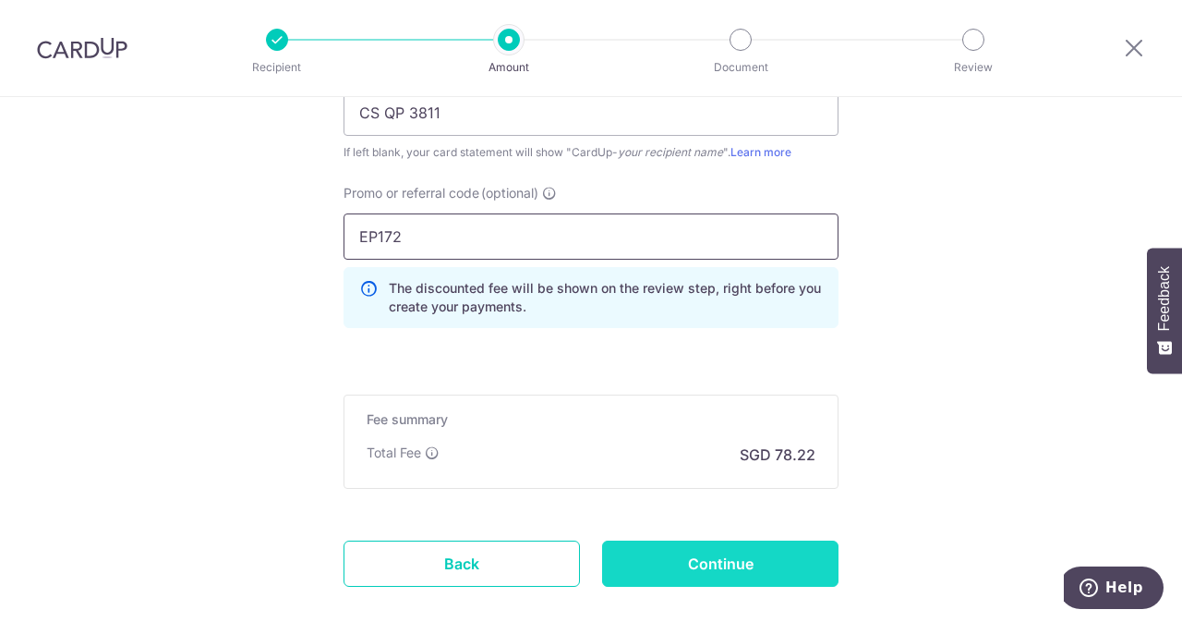
type input "EP172"
click at [788, 554] on input "Continue" at bounding box center [720, 563] width 236 height 46
type input "Create Schedule"
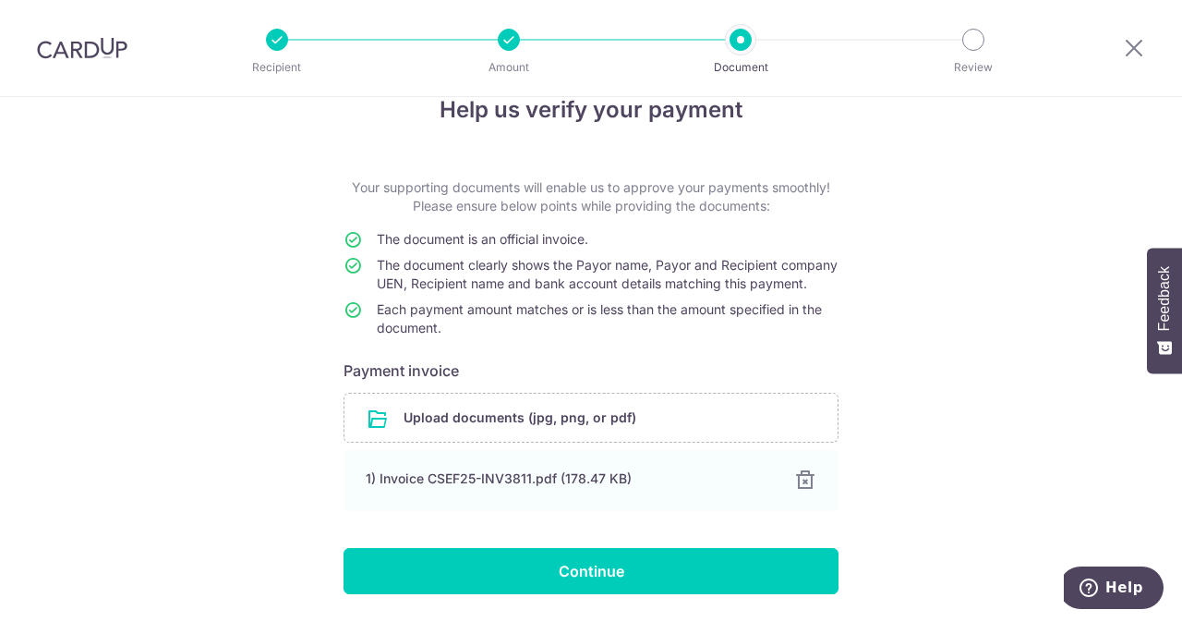
scroll to position [116, 0]
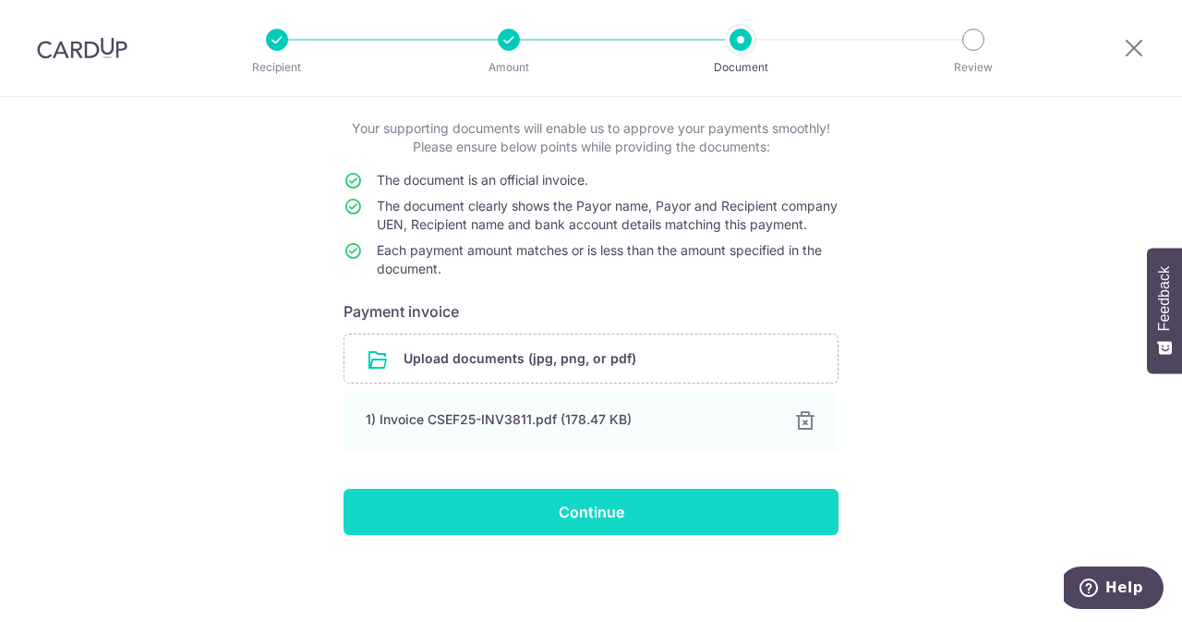
click at [682, 504] on input "Continue" at bounding box center [591, 512] width 495 height 46
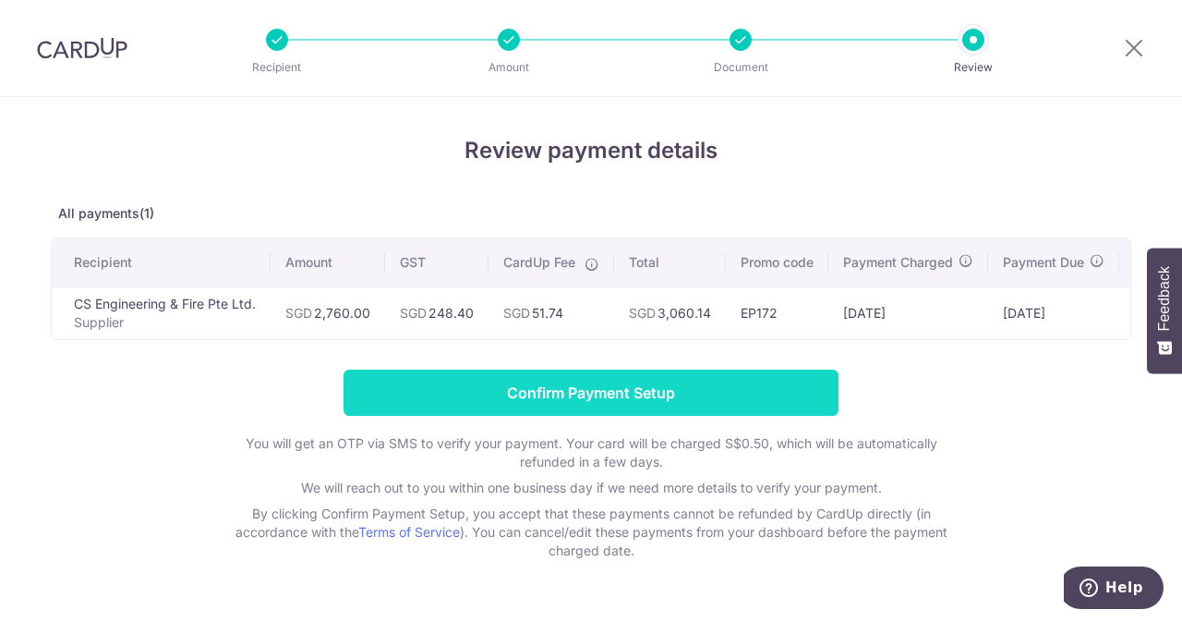
click at [648, 394] on input "Confirm Payment Setup" at bounding box center [591, 392] width 495 height 46
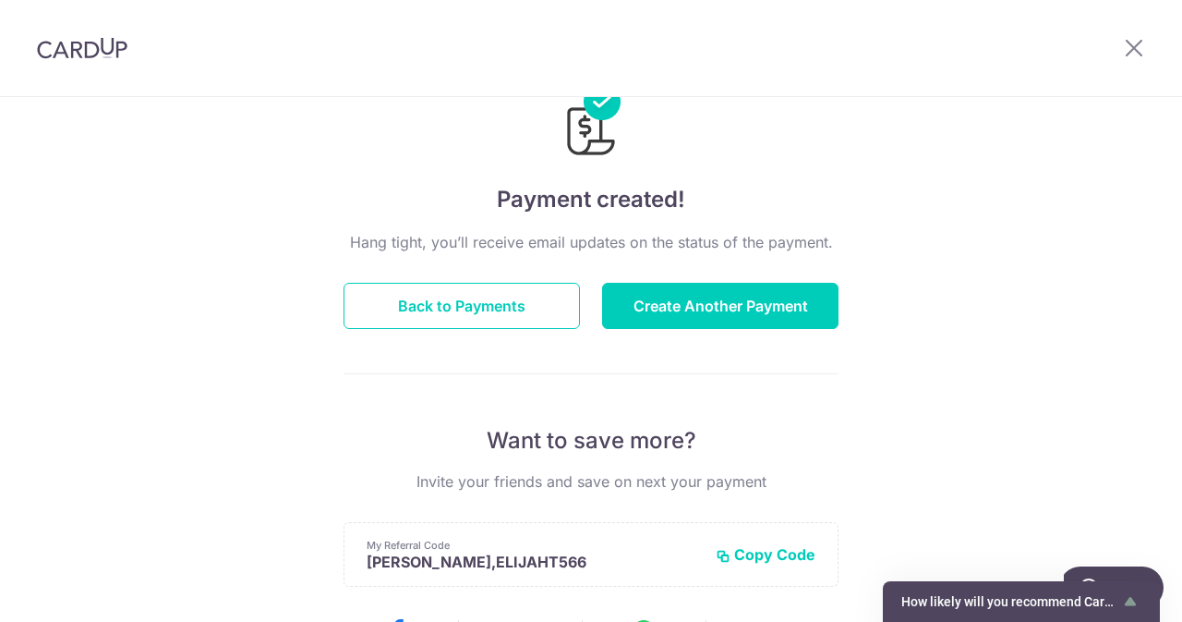
scroll to position [66, 0]
click at [473, 264] on div "Hang tight, you’ll receive email updates on the status of the payment. Back to …" at bounding box center [591, 580] width 495 height 700
click at [466, 287] on button "Back to Payments" at bounding box center [462, 305] width 236 height 46
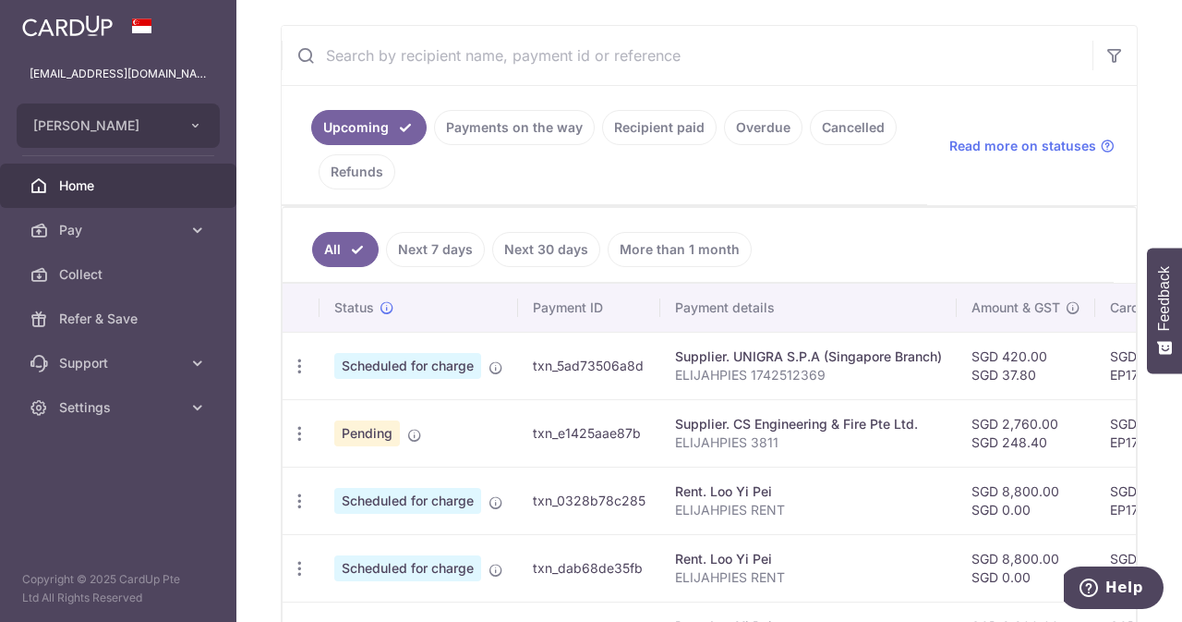
scroll to position [357, 0]
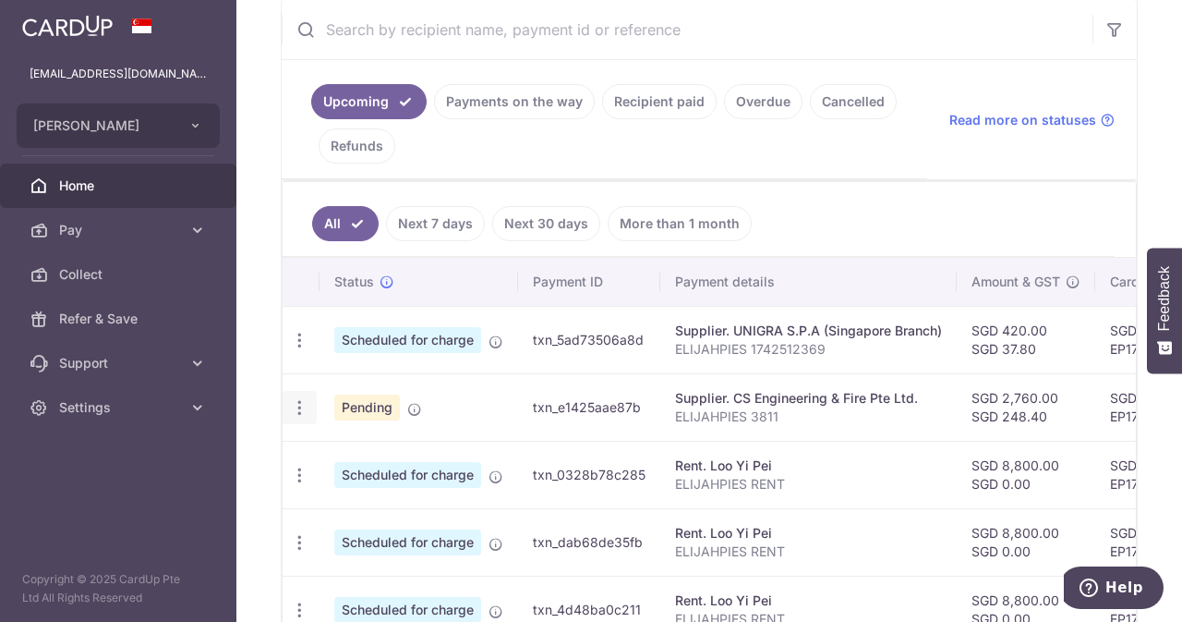
click at [308, 405] on div "Update payment Cancel payment" at bounding box center [300, 408] width 34 height 34
click at [301, 402] on icon "button" at bounding box center [299, 407] width 19 height 19
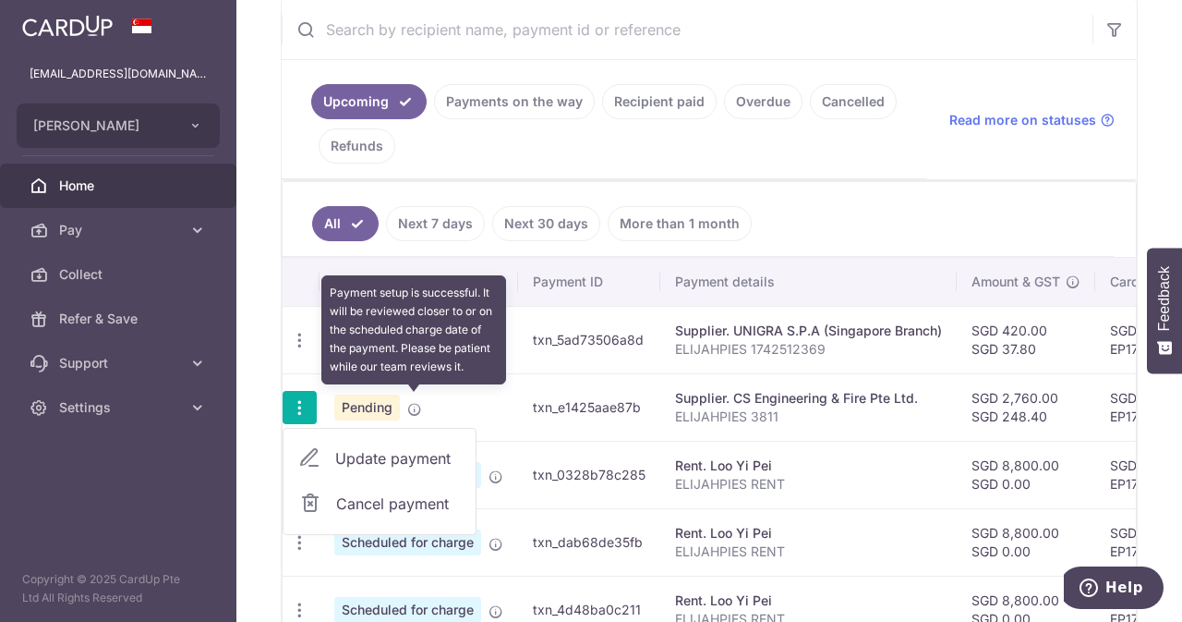
click at [416, 404] on icon at bounding box center [414, 409] width 15 height 15
